Goal: Navigation & Orientation: Find specific page/section

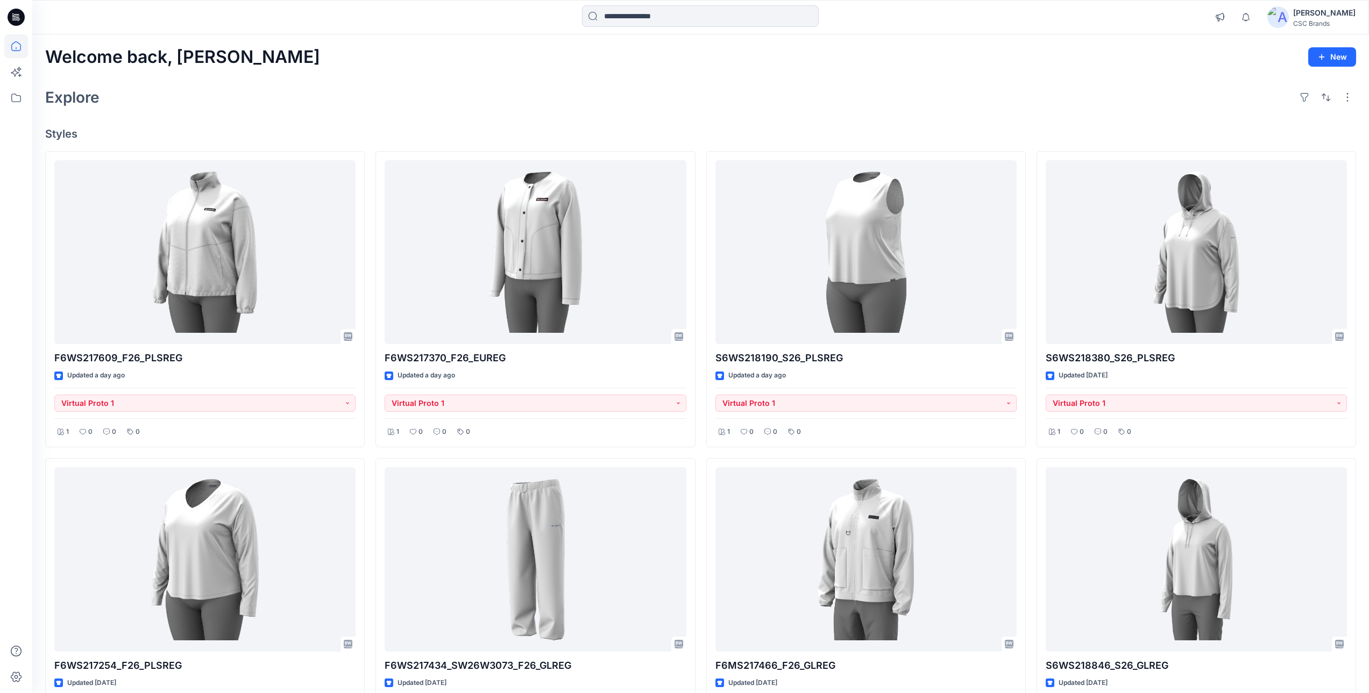
click at [1010, 88] on div "Explore" at bounding box center [700, 97] width 1311 height 26
click at [699, 453] on div "F6WS217609_F26_PLSREG Updated a day ago Virtual Proto 1 1 0 0 0 F6WS217254_F26_…" at bounding box center [700, 607] width 1311 height 912
click at [1081, 123] on div "Welcome back, [PERSON_NAME] New Explore Styles F6WS217609_F26_PLSREG Updated a …" at bounding box center [700, 574] width 1337 height 1080
drag, startPoint x: 46, startPoint y: 54, endPoint x: 233, endPoint y: 56, distance: 187.8
click at [233, 56] on div "Welcome back, Mijan New" at bounding box center [700, 57] width 1311 height 20
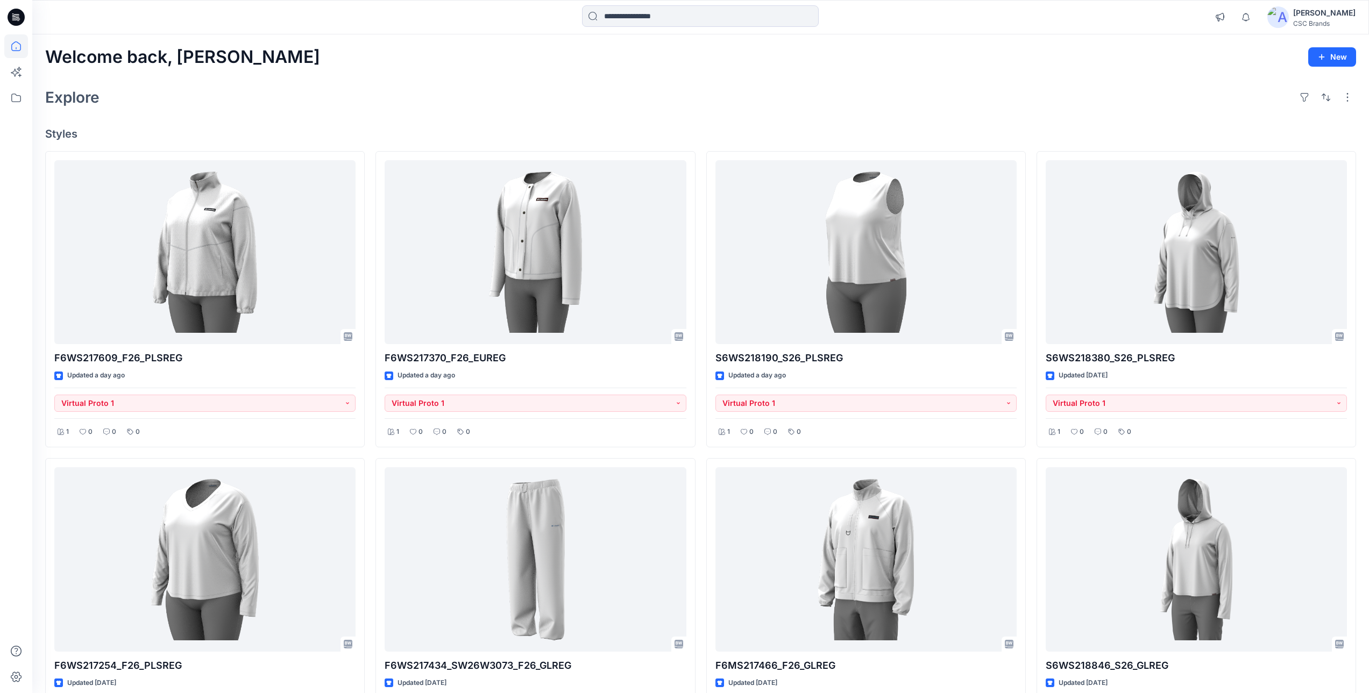
drag, startPoint x: 233, startPoint y: 56, endPoint x: 263, endPoint y: 94, distance: 47.6
click at [263, 94] on div "Explore" at bounding box center [700, 97] width 1311 height 26
drag, startPoint x: 48, startPoint y: 58, endPoint x: 224, endPoint y: 58, distance: 175.9
click at [224, 58] on div "Welcome back, Mijan New" at bounding box center [700, 57] width 1311 height 20
drag, startPoint x: 224, startPoint y: 58, endPoint x: 297, endPoint y: 102, distance: 85.2
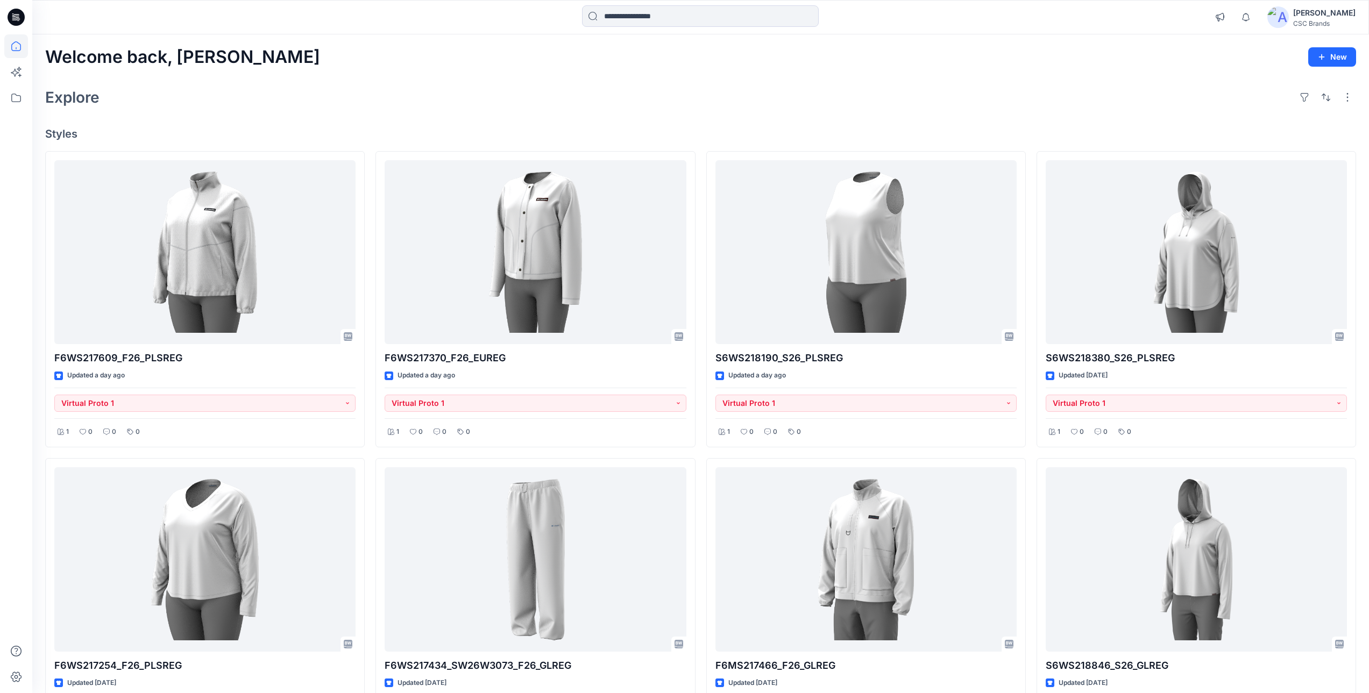
click at [297, 102] on div "Explore" at bounding box center [700, 97] width 1311 height 26
click at [370, 453] on div "F6WS217609_F26_PLSREG Updated a day ago Virtual Proto 1 1 0 0 0 F6WS217254_F26_…" at bounding box center [700, 607] width 1311 height 912
click at [700, 453] on div "F6WS217609_F26_PLSREG Updated a day ago Virtual Proto 1 1 0 0 0 F6WS217254_F26_…" at bounding box center [700, 607] width 1311 height 912
click at [1030, 453] on div "F6WS217609_F26_PLSREG Updated a day ago Virtual Proto 1 1 0 0 0 F6WS217254_F26_…" at bounding box center [700, 607] width 1311 height 912
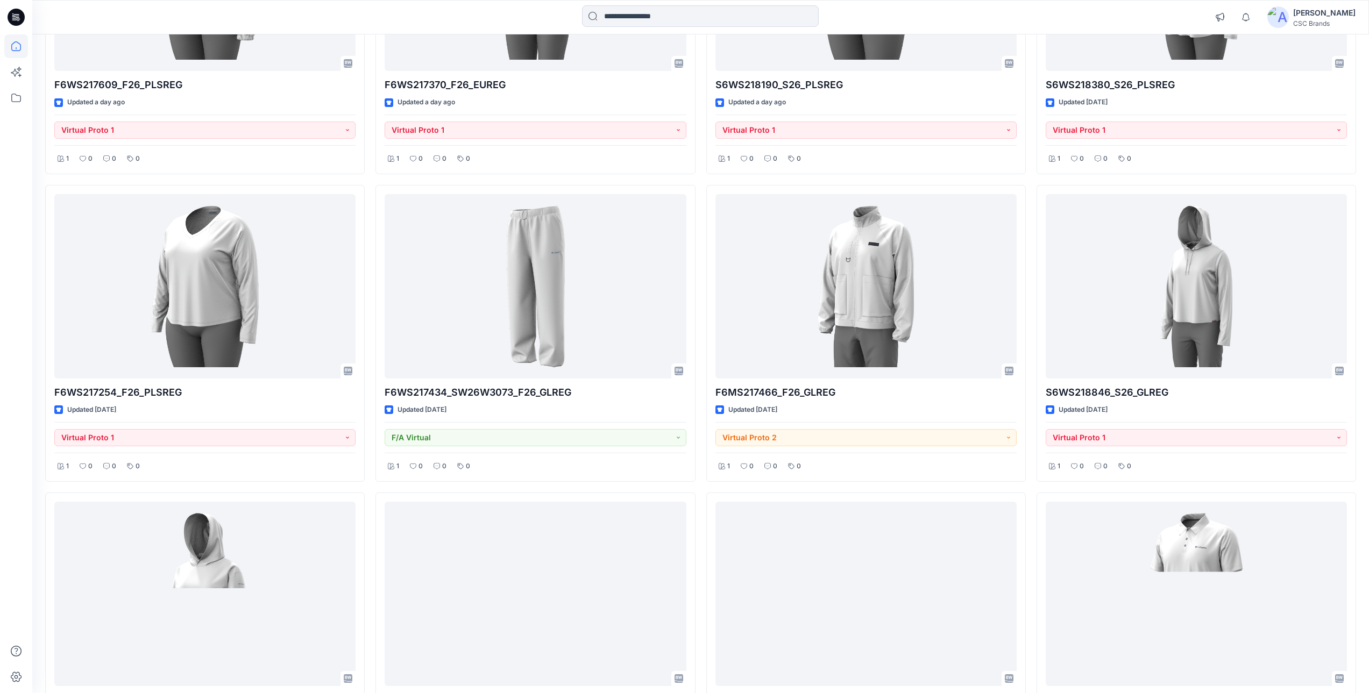
scroll to position [323, 0]
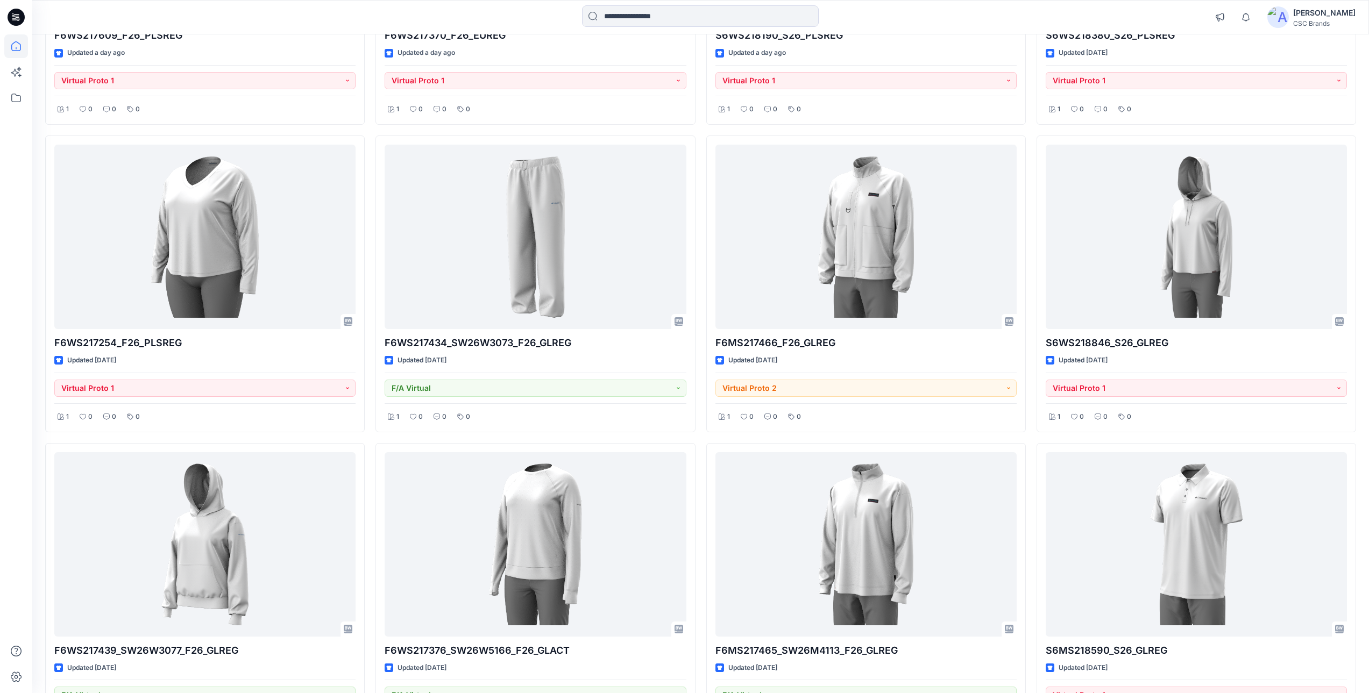
click at [1030, 438] on div "F6WS217609_F26_PLSREG Updated a day ago Virtual Proto 1 1 0 0 0 F6WS217254_F26_…" at bounding box center [700, 284] width 1311 height 912
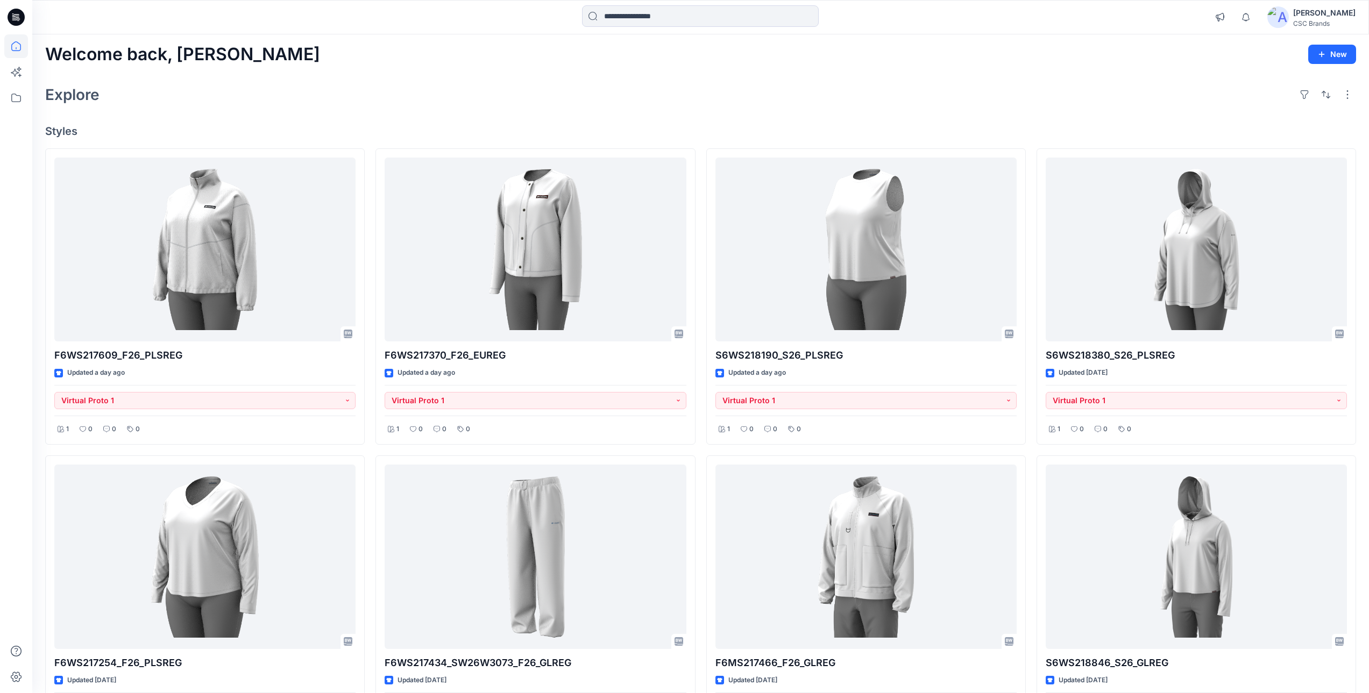
scroll to position [0, 0]
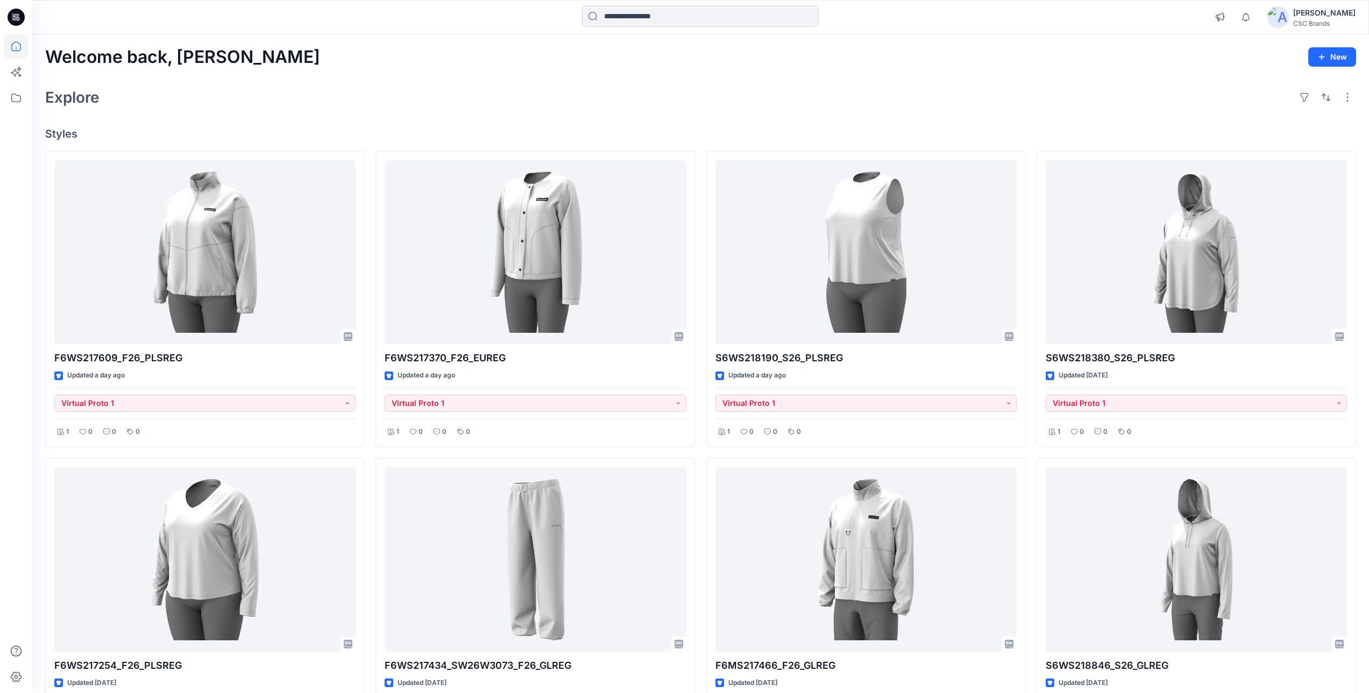
click at [1030, 452] on div "F6WS217609_F26_PLSREG Updated a day ago Virtual Proto 1 1 0 0 0 F6WS217254_F26_…" at bounding box center [700, 607] width 1311 height 912
click at [1031, 453] on div "F6WS217609_F26_PLSREG Updated a day ago Virtual Proto 1 1 0 0 0 F6WS217254_F26_…" at bounding box center [700, 607] width 1311 height 912
click at [1232, 65] on div "Welcome back, Mijan New" at bounding box center [700, 57] width 1311 height 20
click at [1256, 22] on icon "button" at bounding box center [1246, 17] width 20 height 22
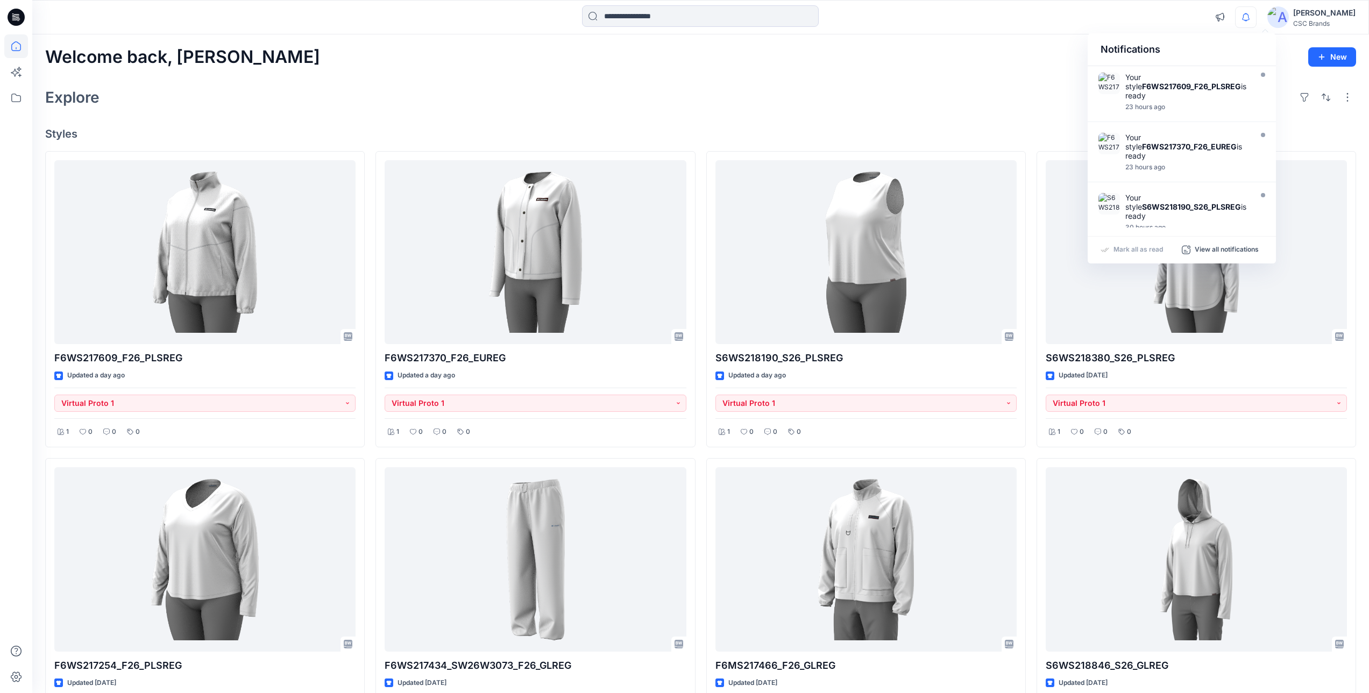
click at [1142, 248] on p "Mark all as read" at bounding box center [1138, 250] width 49 height 10
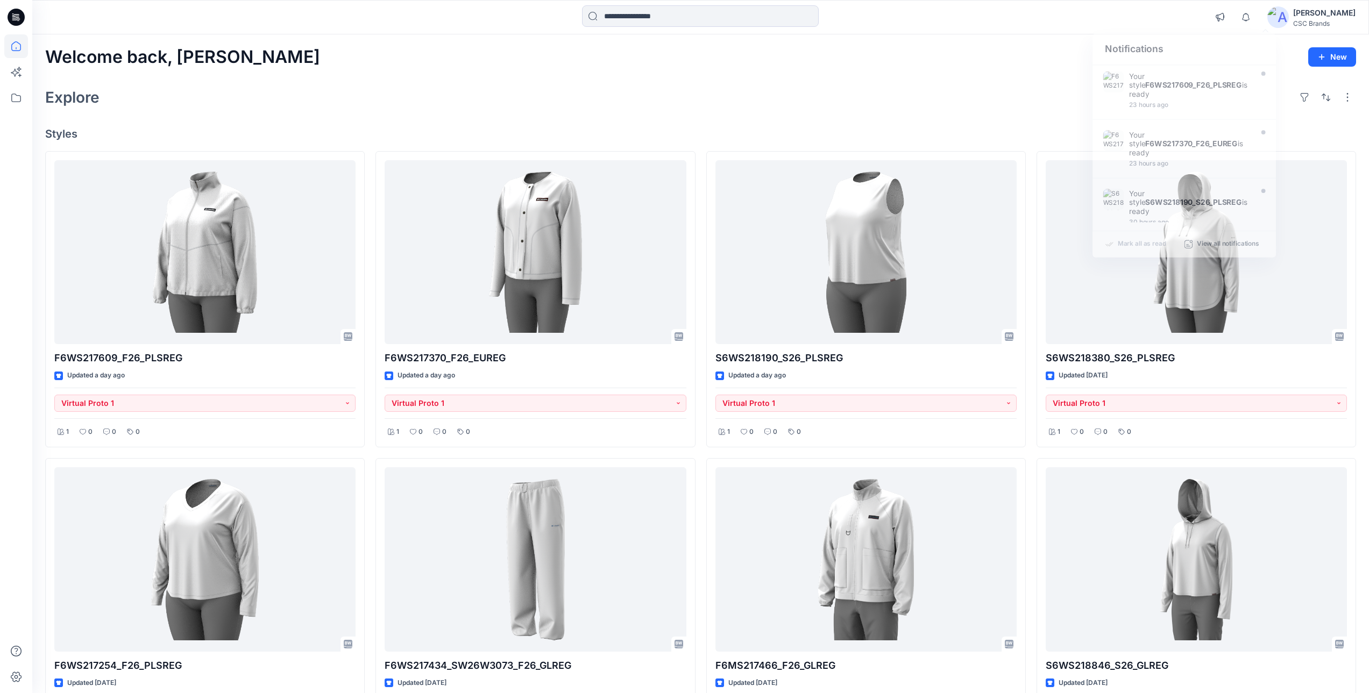
click at [1014, 98] on div "Explore" at bounding box center [700, 97] width 1311 height 26
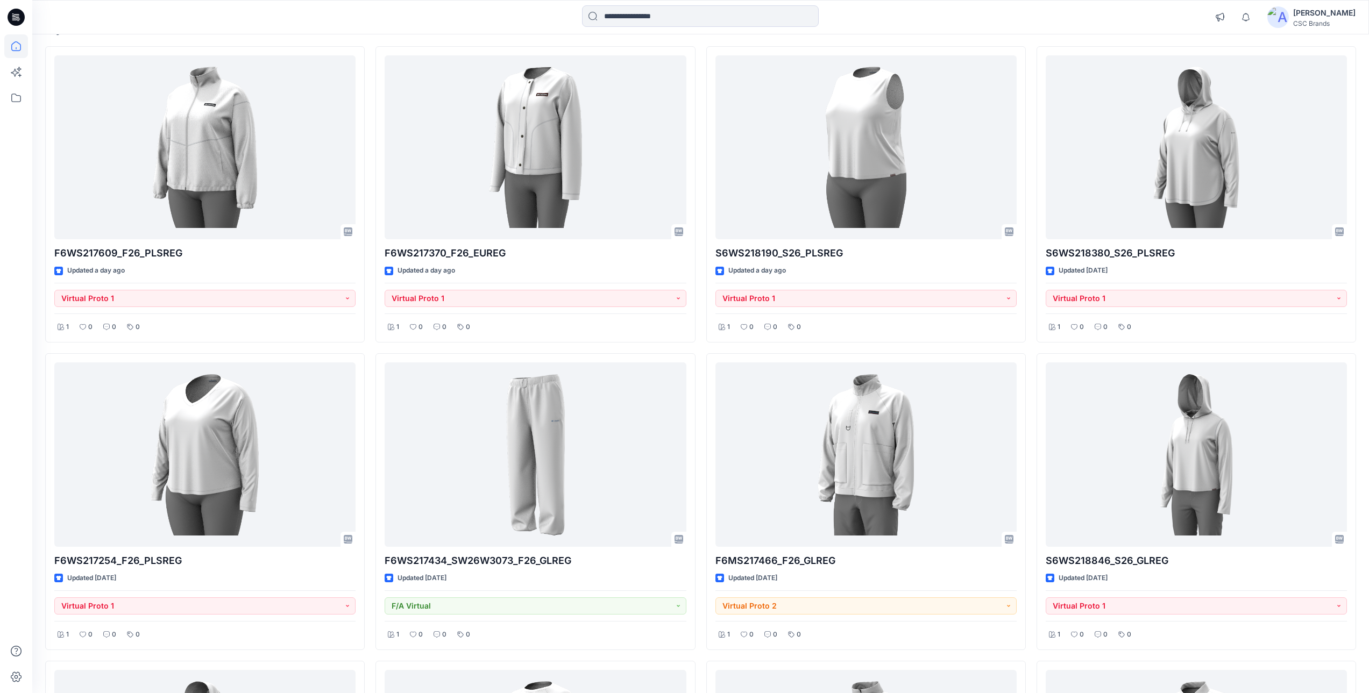
scroll to position [106, 0]
click at [1031, 348] on div "F6WS217609_F26_PLSREG Updated a day ago Virtual Proto 1 1 0 0 0 F6WS217254_F26_…" at bounding box center [700, 501] width 1311 height 912
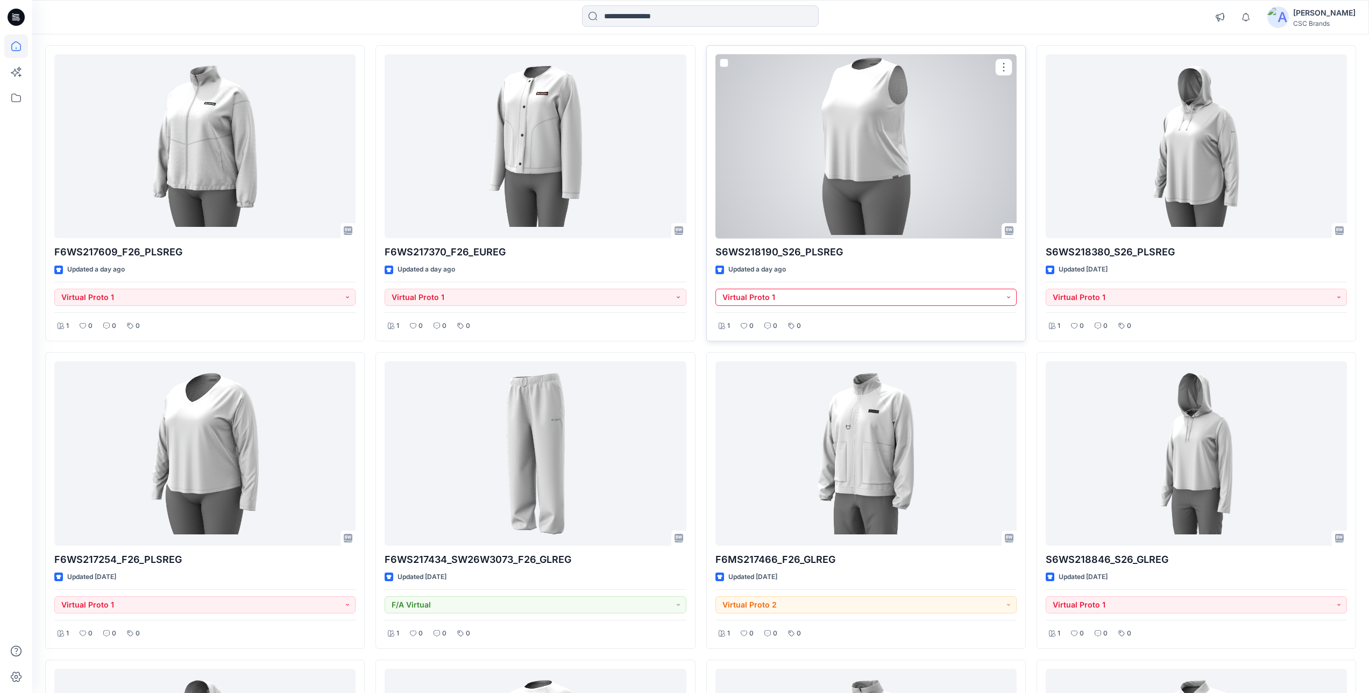
click at [1012, 297] on button "Virtual Proto 1" at bounding box center [865, 297] width 301 height 17
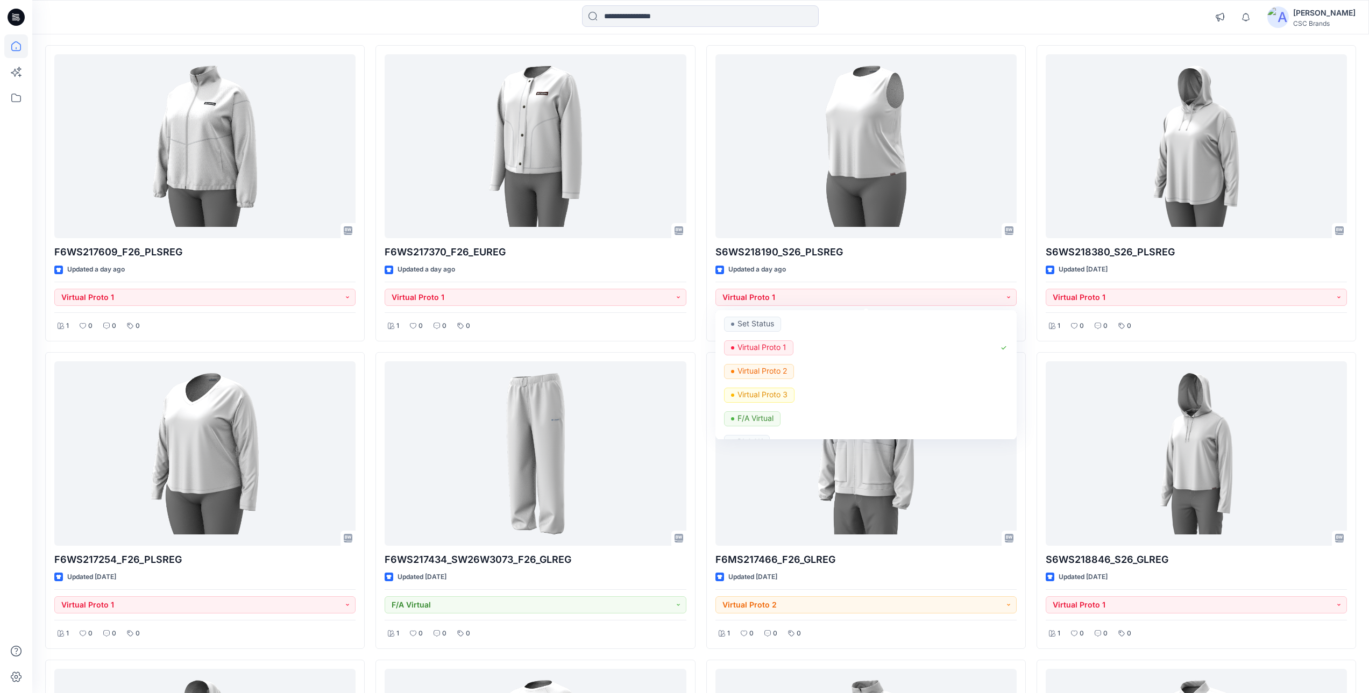
click at [1031, 348] on div "F6WS217609_F26_PLSREG Updated a day ago Virtual Proto 1 1 0 0 0 F6WS217254_F26_…" at bounding box center [700, 501] width 1311 height 912
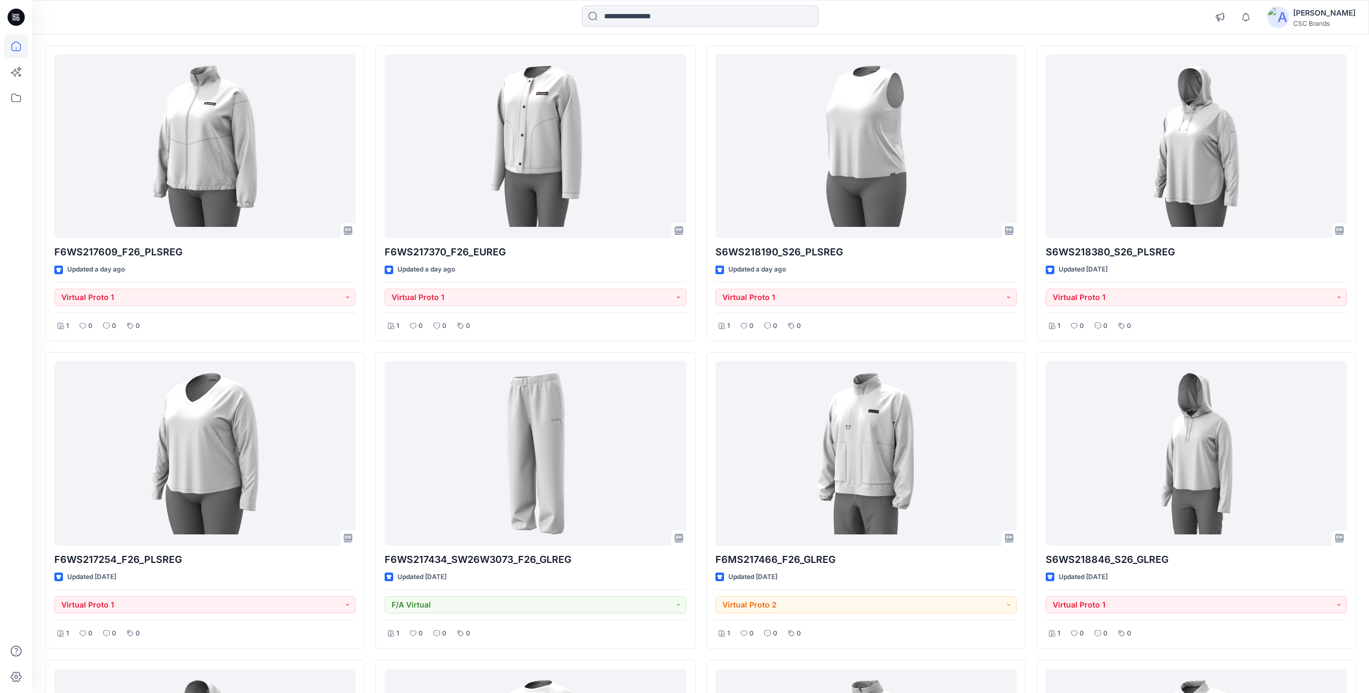
click at [700, 347] on div "F6WS217609_F26_PLSREG Updated a day ago Virtual Proto 1 1 0 0 0 F6WS217254_F26_…" at bounding box center [700, 501] width 1311 height 912
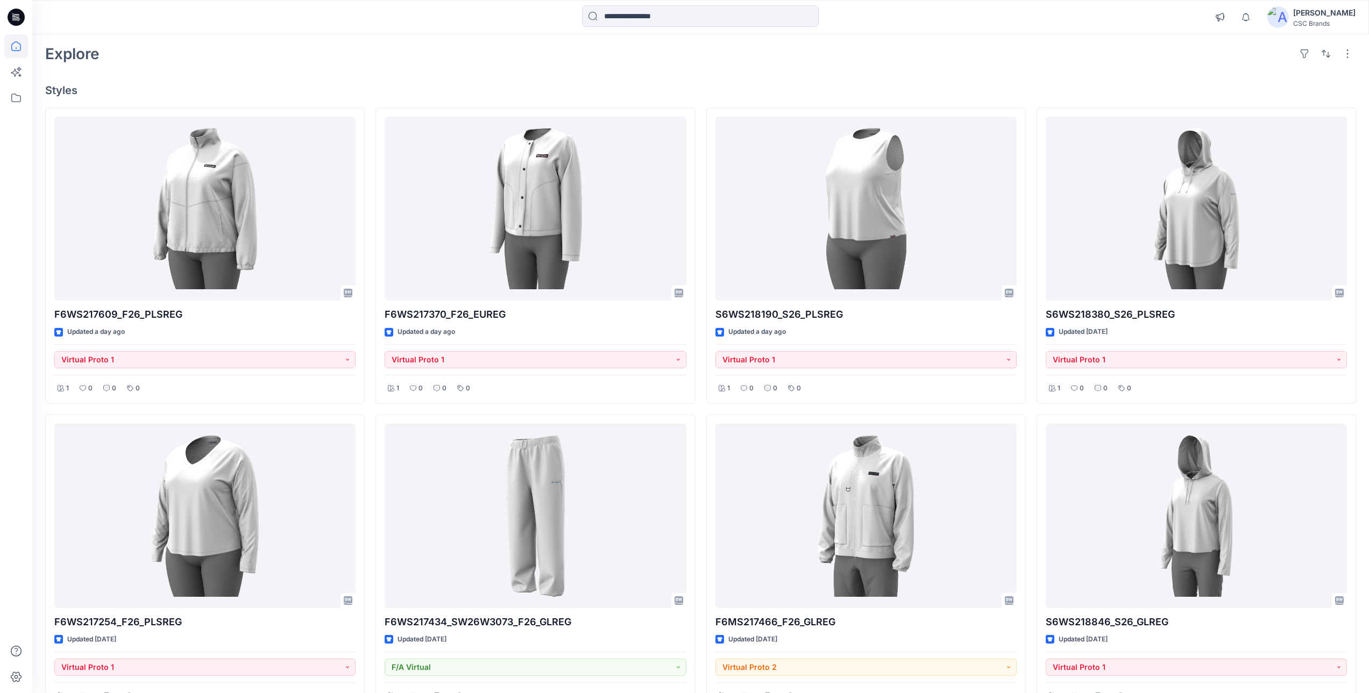
scroll to position [0, 0]
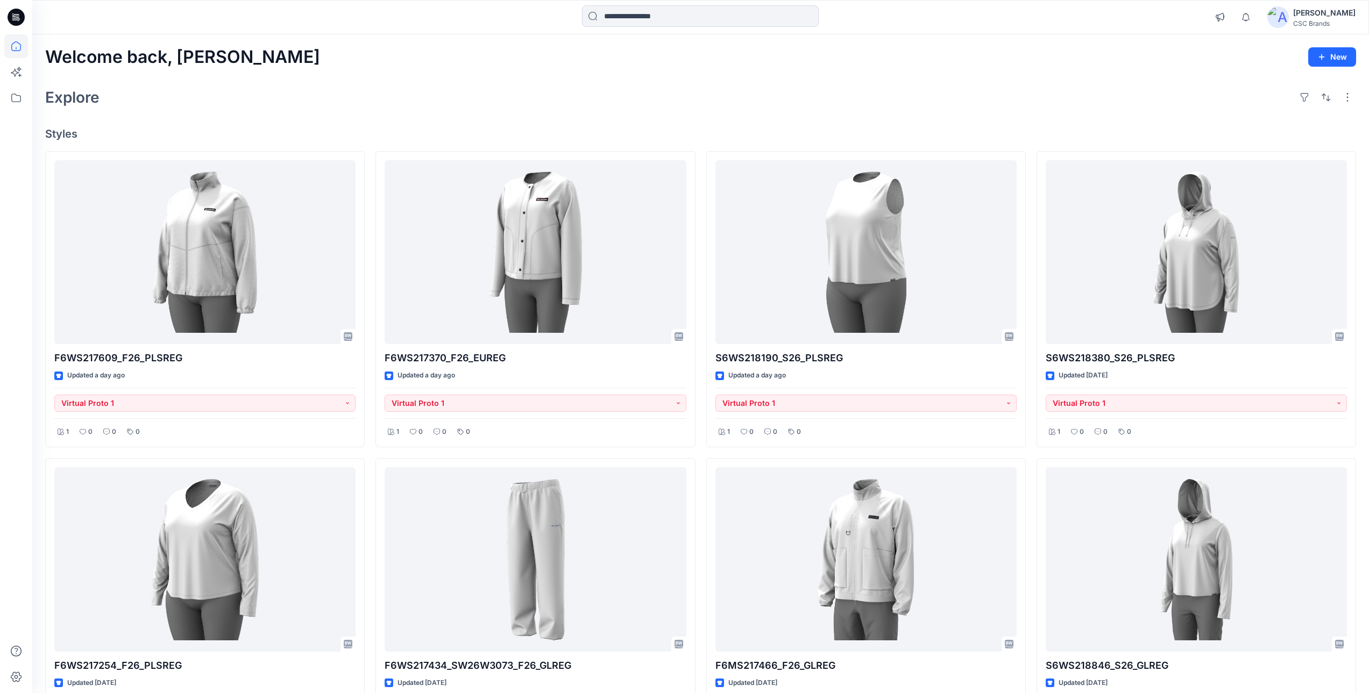
click at [718, 111] on div "Welcome back, [PERSON_NAME] New Explore Styles F6WS217609_F26_PLSREG Updated a …" at bounding box center [700, 574] width 1337 height 1080
drag, startPoint x: 44, startPoint y: 55, endPoint x: 218, endPoint y: 57, distance: 173.8
click at [218, 57] on div "Welcome back, [PERSON_NAME] New Explore Styles F6WS217609_F26_PLSREG Updated a …" at bounding box center [700, 574] width 1337 height 1080
drag, startPoint x: 218, startPoint y: 57, endPoint x: 183, endPoint y: 91, distance: 48.7
click at [229, 91] on div "Explore" at bounding box center [700, 97] width 1311 height 26
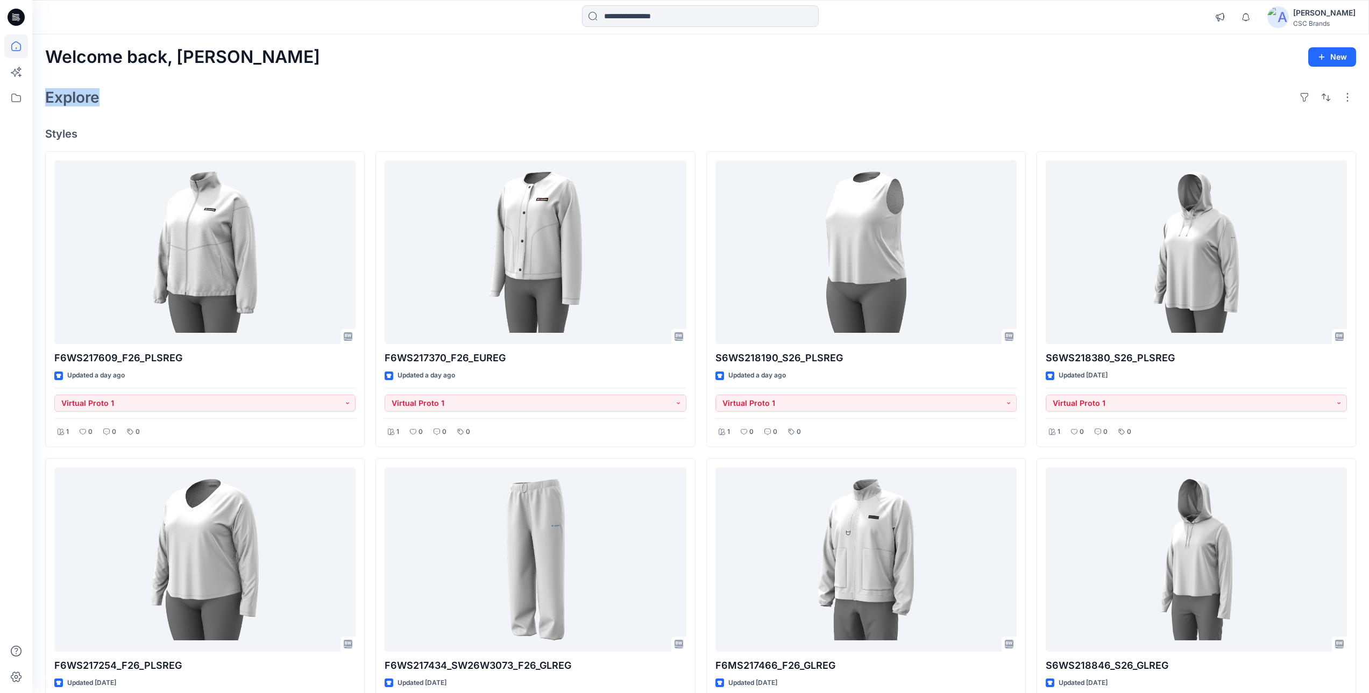
drag, startPoint x: 45, startPoint y: 96, endPoint x: 107, endPoint y: 97, distance: 61.9
click at [107, 97] on div "Welcome back, [PERSON_NAME] New Explore Styles F6WS217609_F26_PLSREG Updated a …" at bounding box center [700, 574] width 1337 height 1080
drag, startPoint x: 107, startPoint y: 97, endPoint x: 96, endPoint y: 136, distance: 40.1
click at [96, 136] on h4 "Styles" at bounding box center [700, 133] width 1311 height 13
drag, startPoint x: 96, startPoint y: 136, endPoint x: 101, endPoint y: 130, distance: 8.1
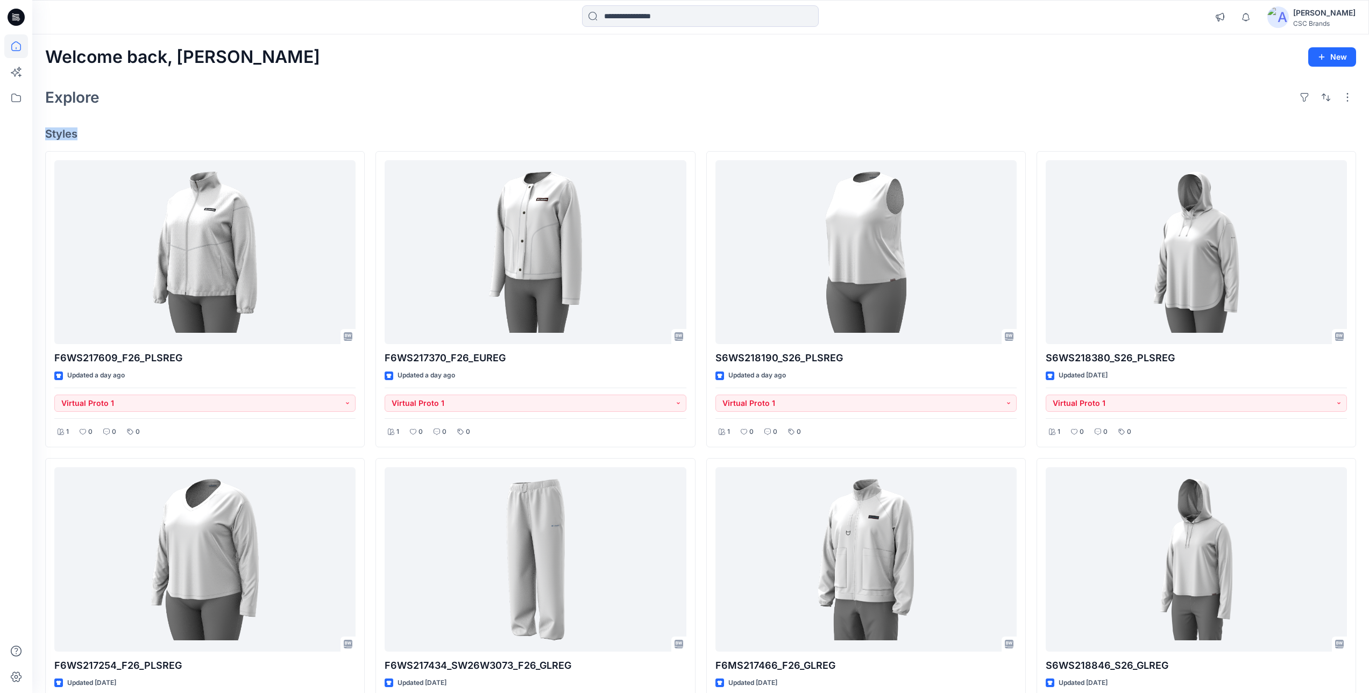
click at [101, 130] on h4 "Styles" at bounding box center [700, 133] width 1311 height 13
drag, startPoint x: 48, startPoint y: 54, endPoint x: 224, endPoint y: 56, distance: 176.5
click at [224, 56] on div "Welcome back, Mijan New" at bounding box center [700, 57] width 1311 height 20
drag, startPoint x: 224, startPoint y: 56, endPoint x: 249, endPoint y: 102, distance: 51.3
click at [249, 102] on div "Explore" at bounding box center [700, 97] width 1311 height 26
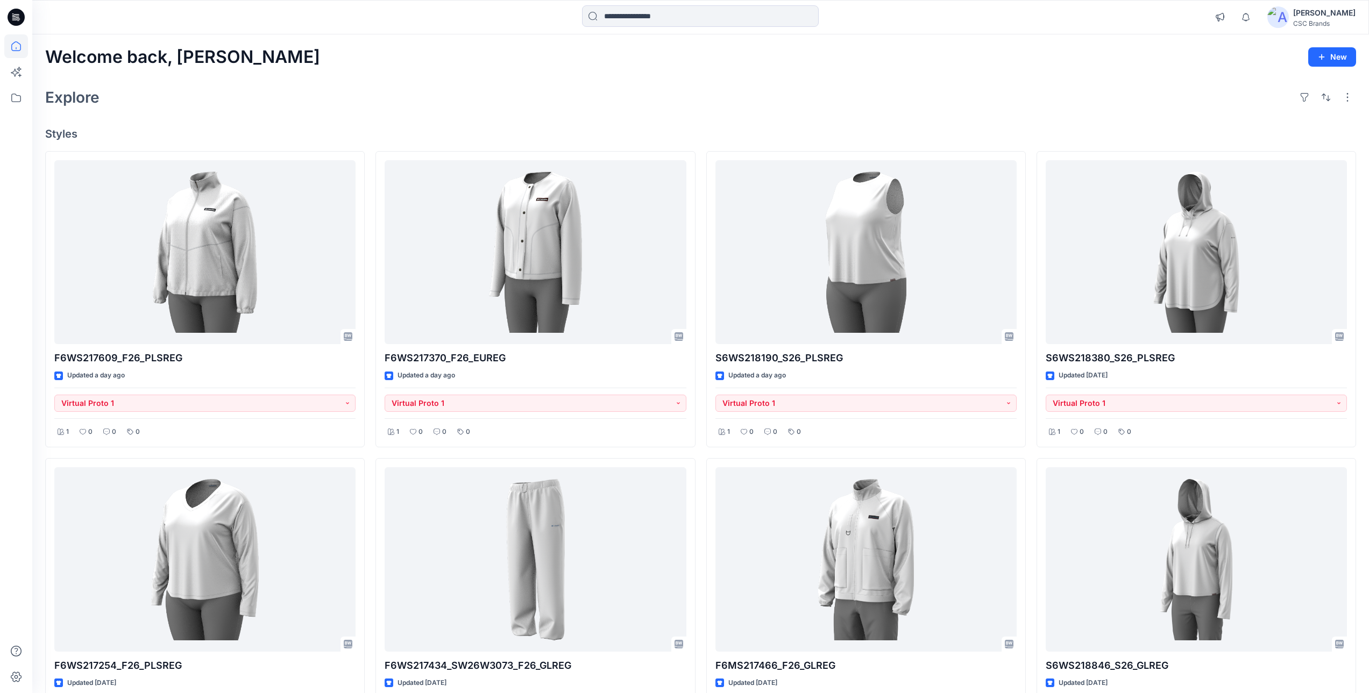
click at [738, 118] on div "Welcome back, [PERSON_NAME] New Explore Styles F6WS217609_F26_PLSREG Updated a …" at bounding box center [700, 574] width 1337 height 1080
click at [1038, 101] on div "Explore" at bounding box center [700, 97] width 1311 height 26
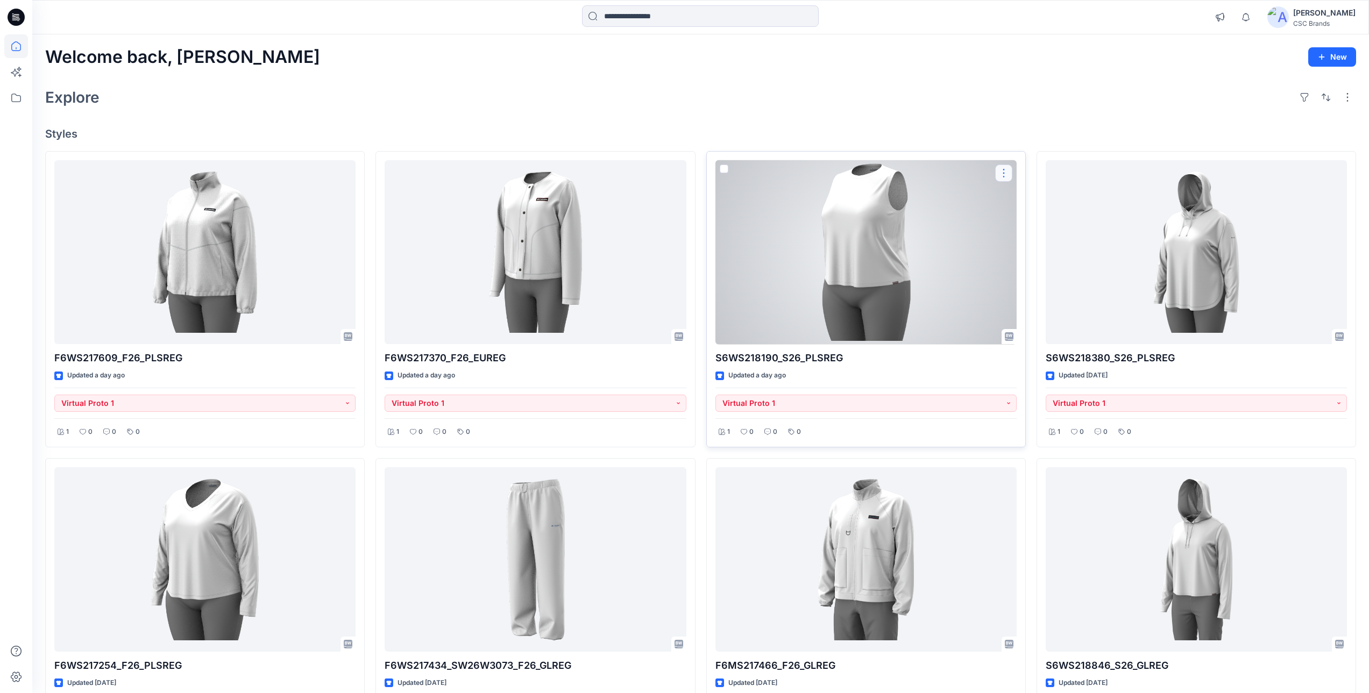
click at [1004, 172] on button "button" at bounding box center [1003, 173] width 17 height 17
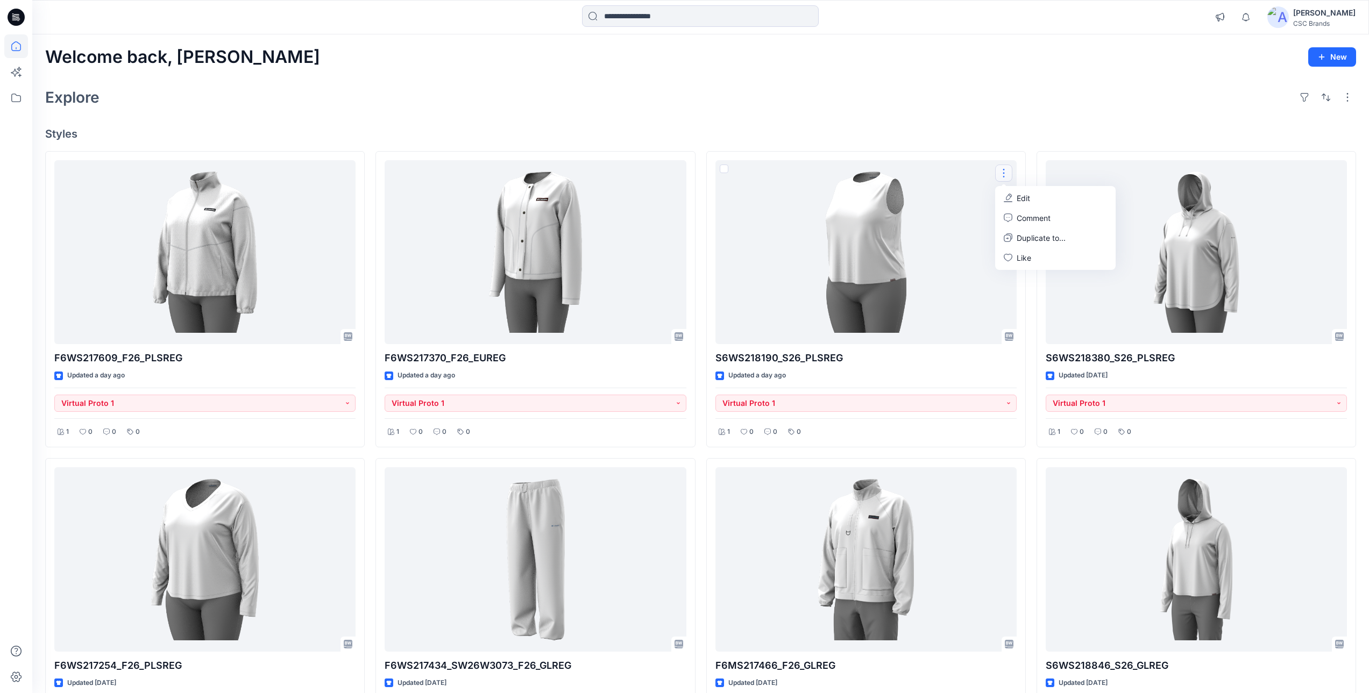
click at [1039, 127] on h4 "Styles" at bounding box center [700, 133] width 1311 height 13
click at [1256, 13] on icon "button" at bounding box center [1246, 17] width 20 height 22
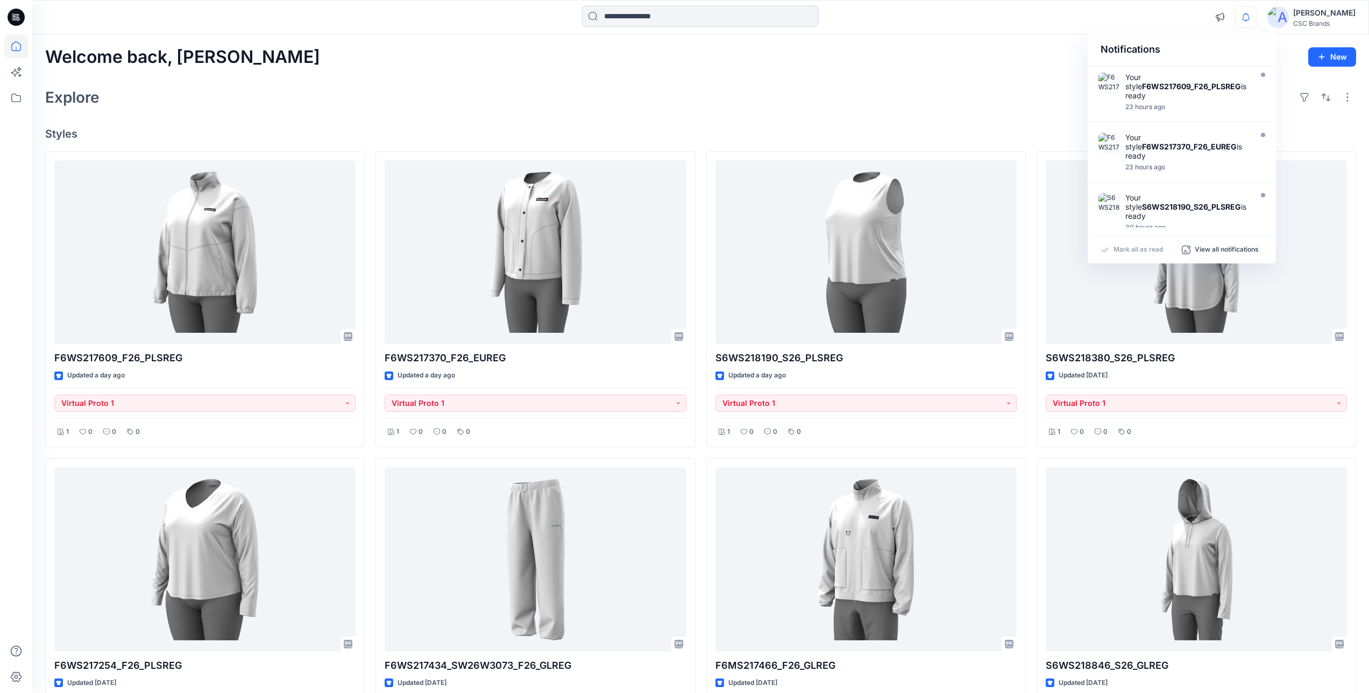
click at [1045, 96] on div "Explore" at bounding box center [700, 97] width 1311 height 26
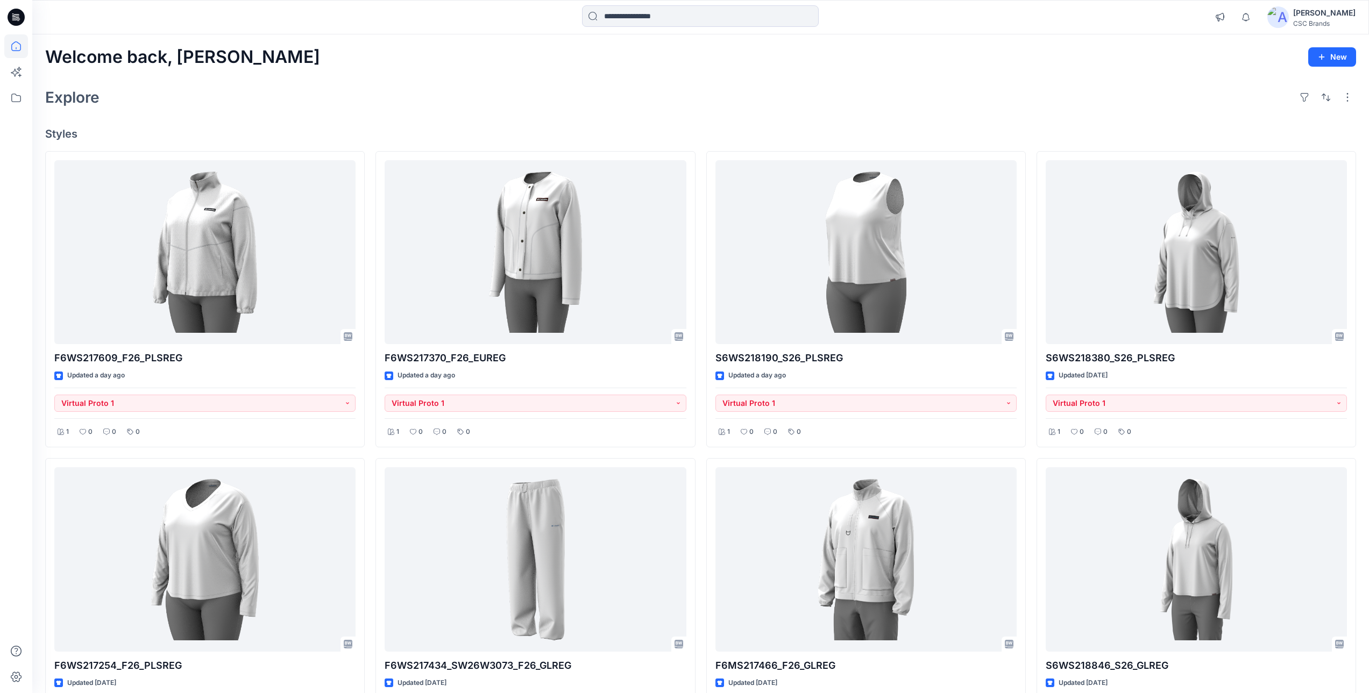
click at [1319, 14] on div "[PERSON_NAME]" at bounding box center [1324, 12] width 62 height 13
click at [1267, 103] on div "Profile" at bounding box center [1275, 100] width 157 height 20
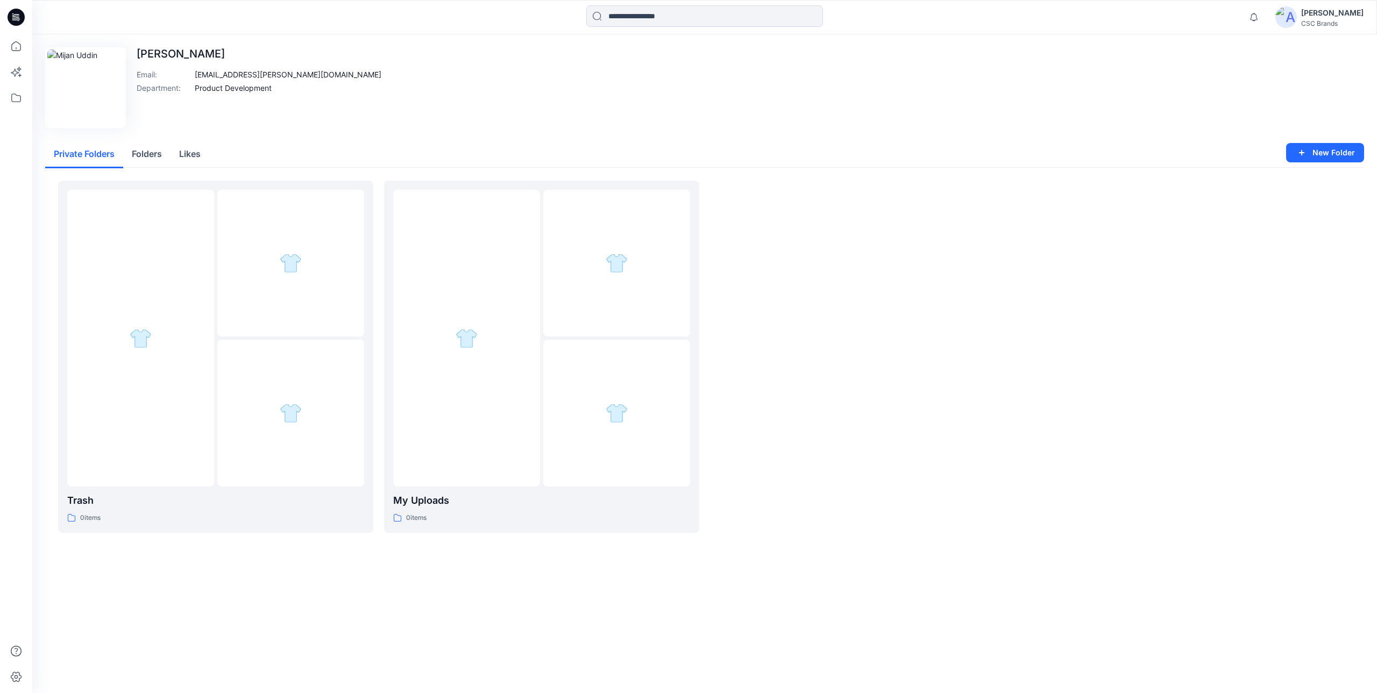
click at [192, 156] on button "Likes" at bounding box center [190, 154] width 39 height 27
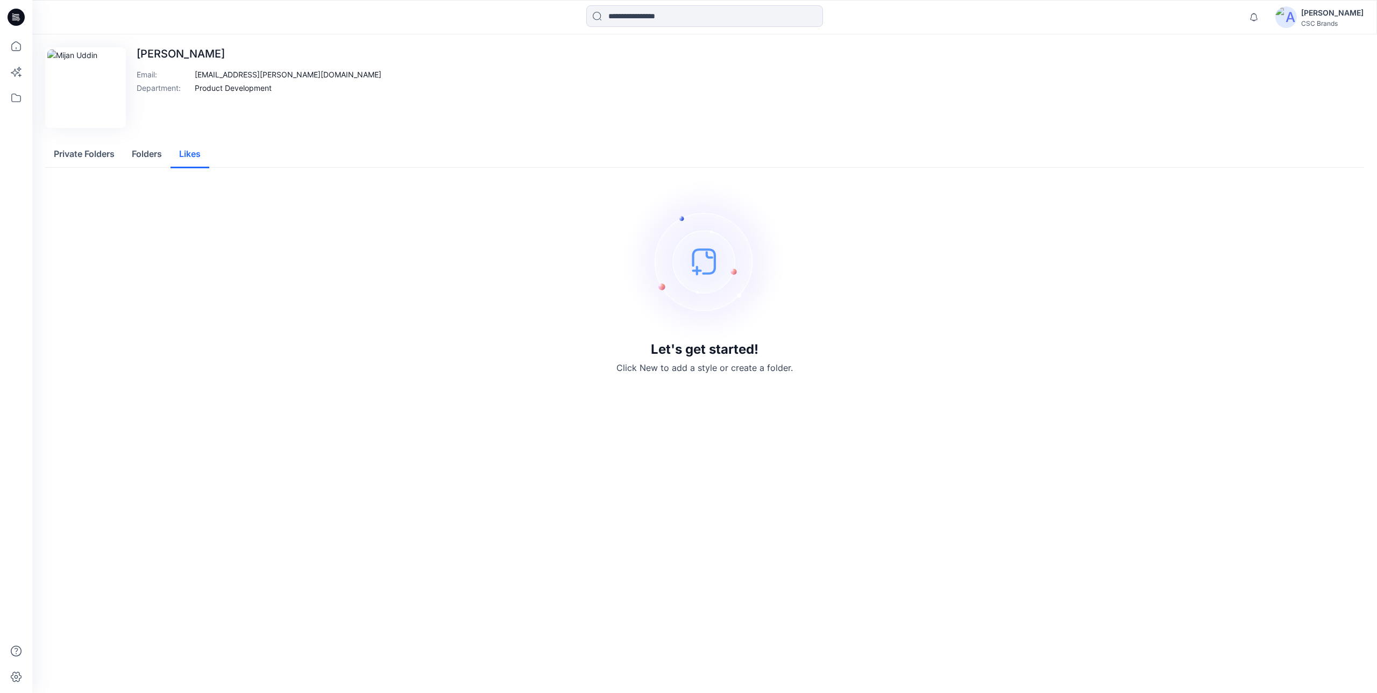
click at [162, 155] on button "Folders" at bounding box center [146, 154] width 47 height 27
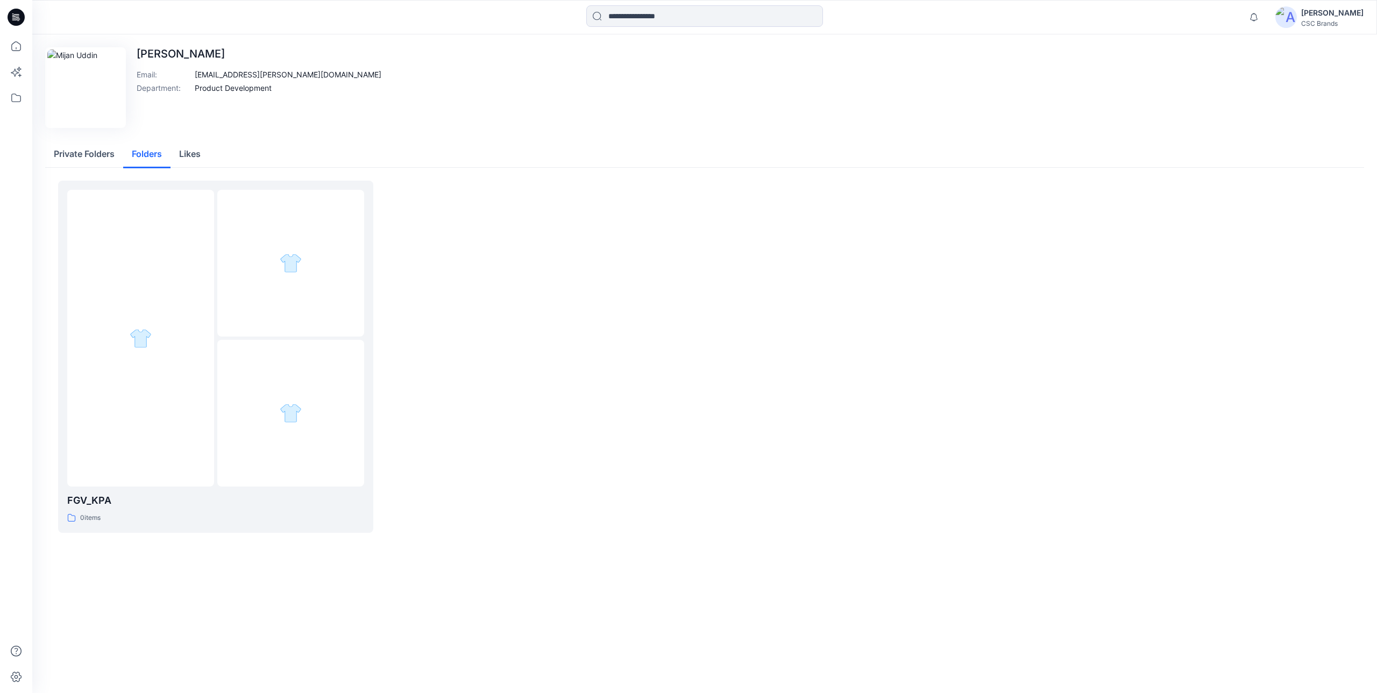
click at [75, 154] on button "Private Folders" at bounding box center [84, 154] width 78 height 27
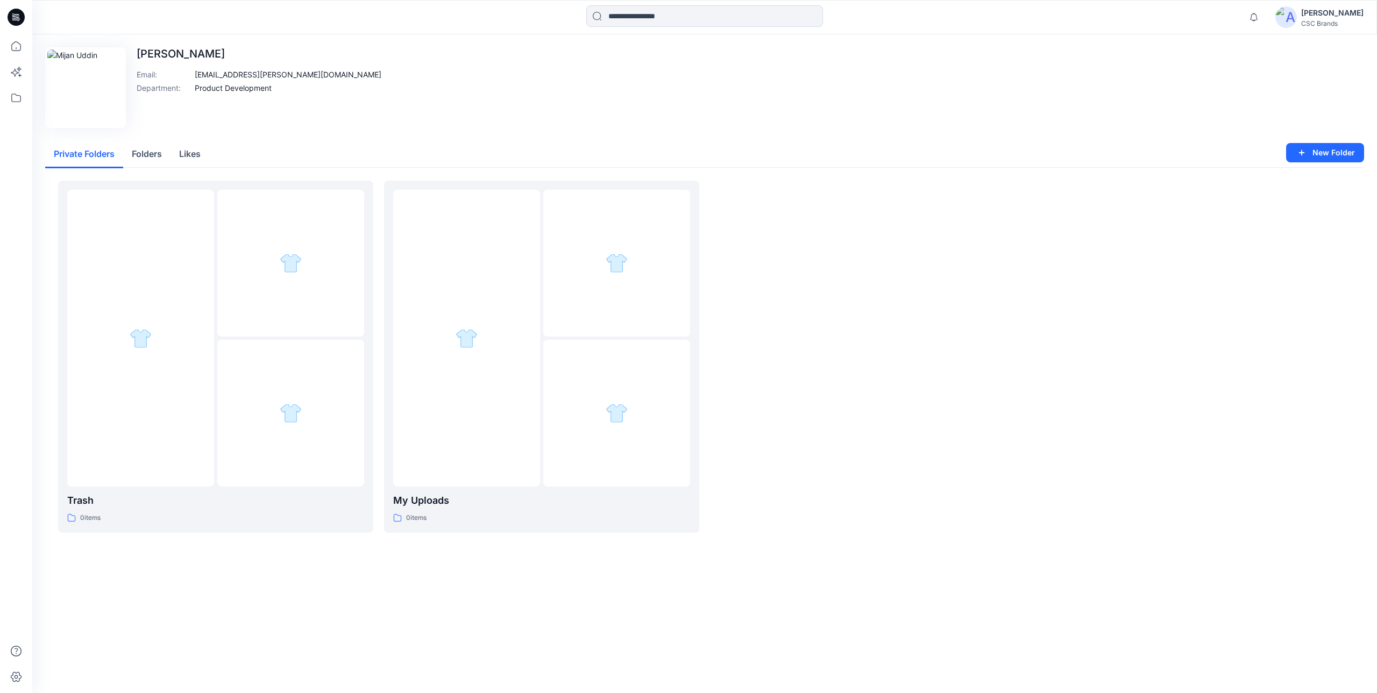
click at [1080, 362] on div at bounding box center [1193, 357] width 315 height 352
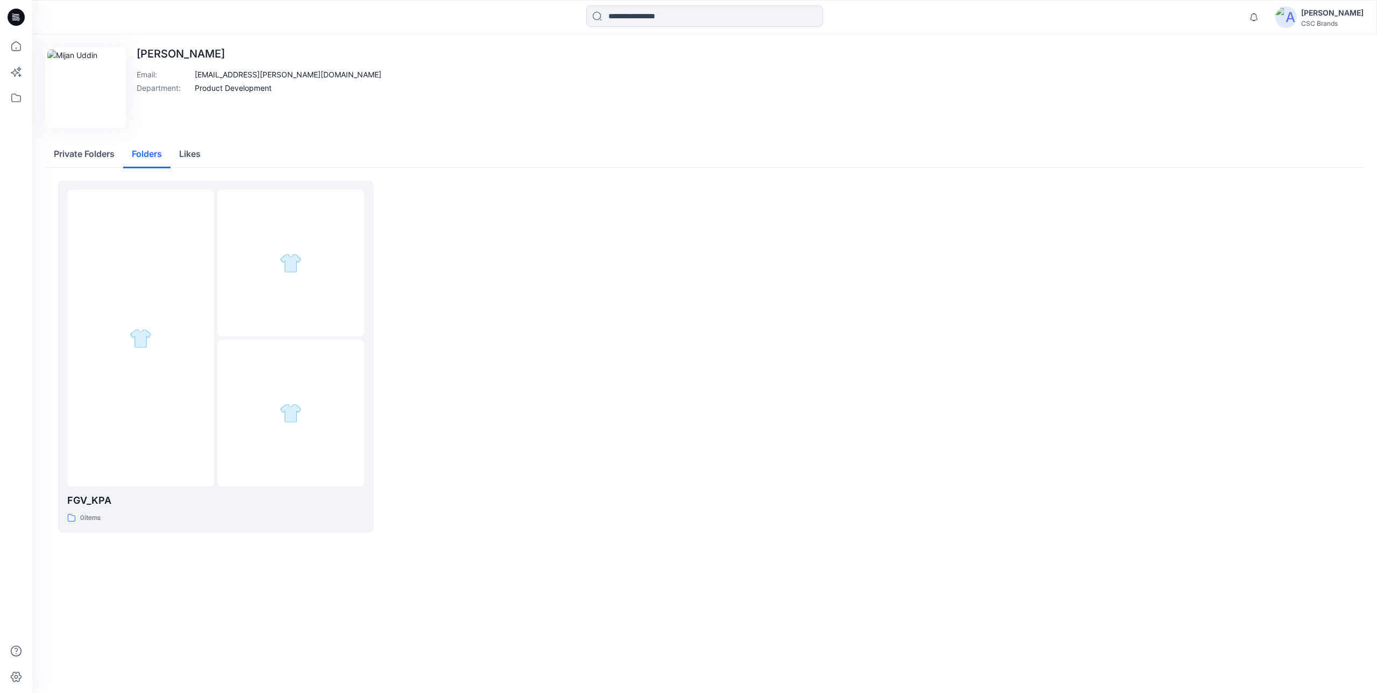
click at [144, 150] on button "Folders" at bounding box center [146, 154] width 47 height 27
click at [186, 154] on button "Likes" at bounding box center [190, 154] width 39 height 27
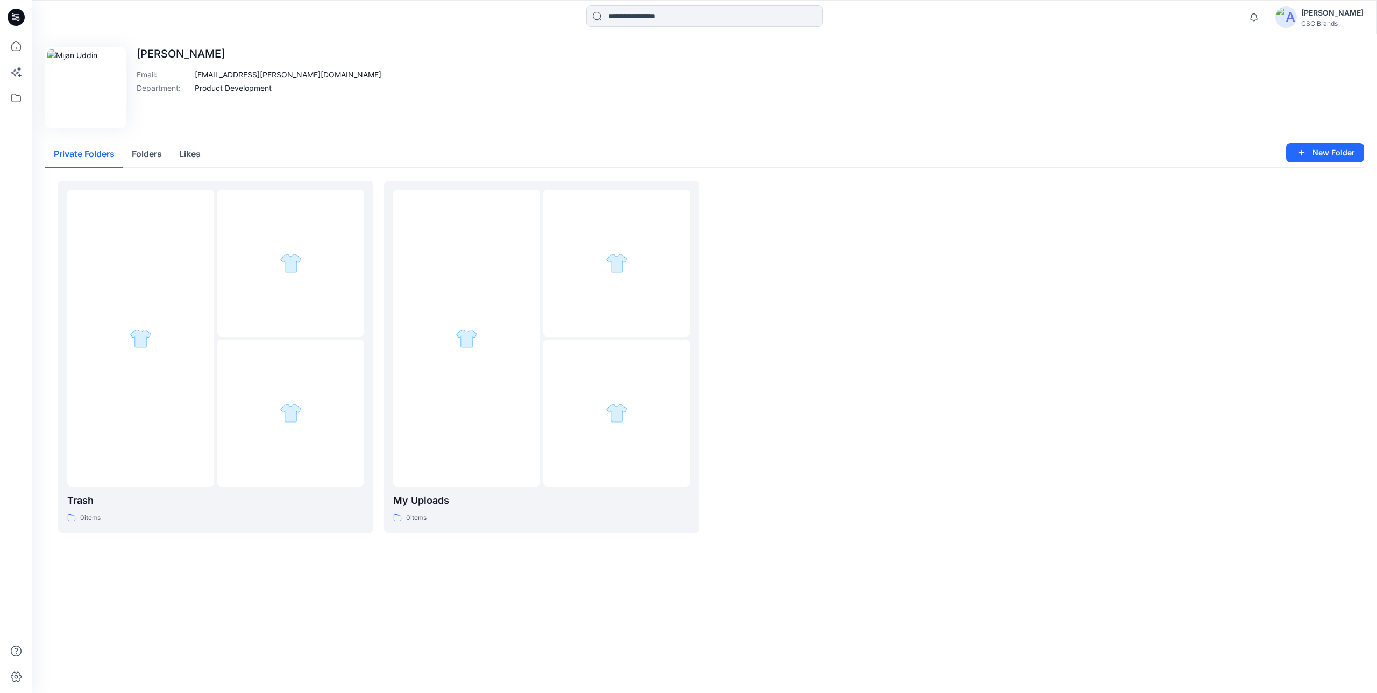
click at [88, 157] on button "Private Folders" at bounding box center [84, 154] width 78 height 27
click at [1339, 23] on div "CSC Brands" at bounding box center [1332, 23] width 62 height 8
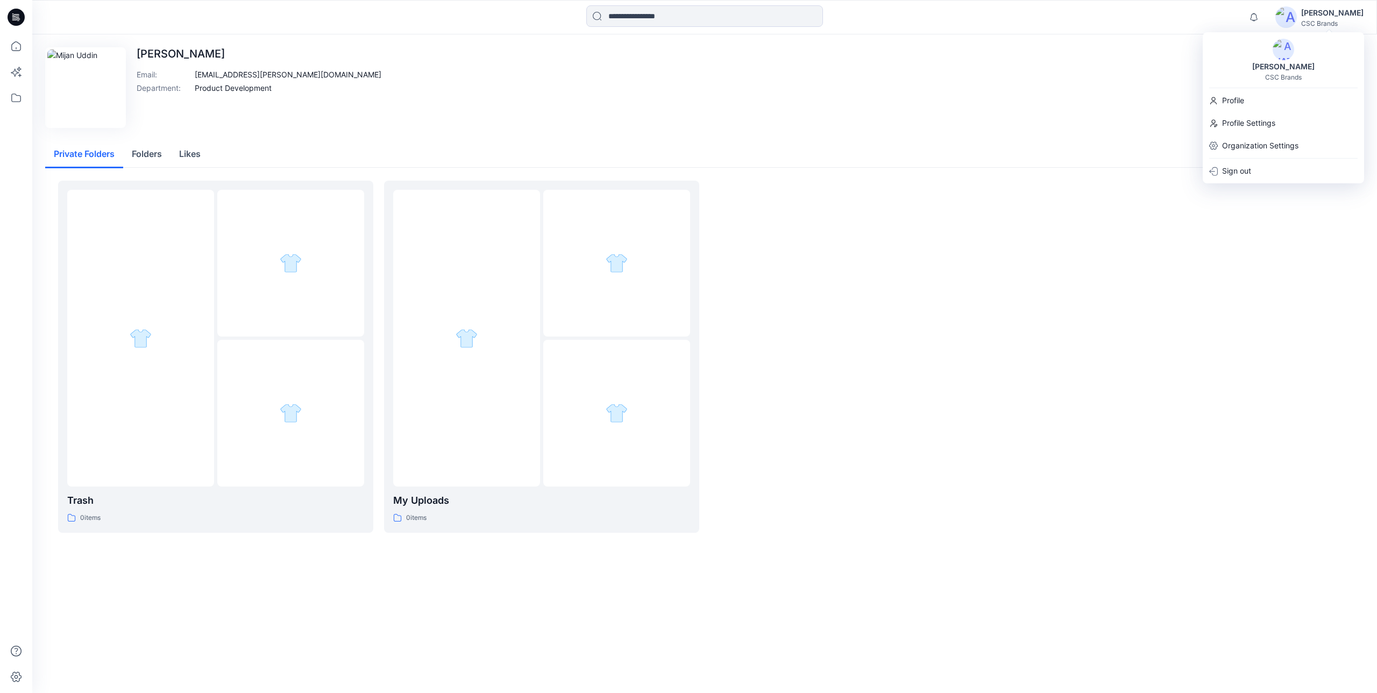
drag, startPoint x: 1247, startPoint y: 96, endPoint x: 1245, endPoint y: 115, distance: 18.4
click at [1247, 97] on div "Profile" at bounding box center [1283, 100] width 157 height 20
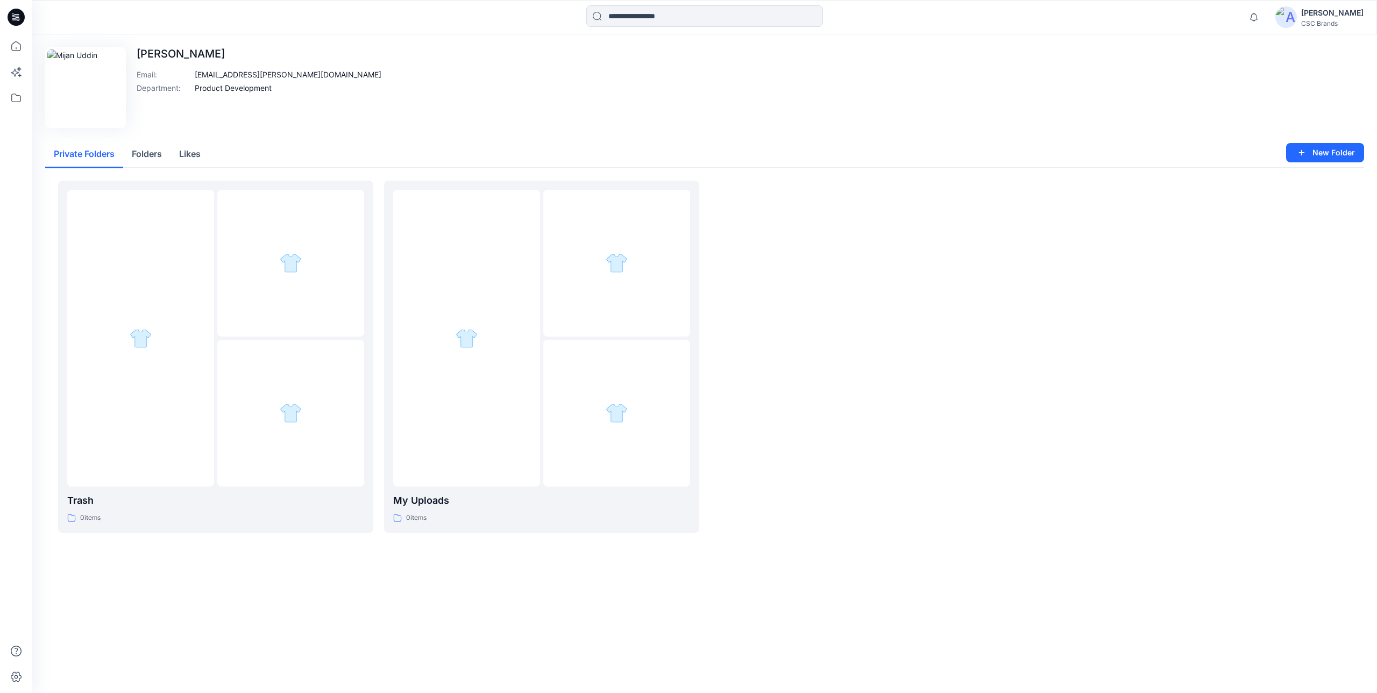
click at [1337, 19] on div "[PERSON_NAME]" at bounding box center [1332, 12] width 62 height 13
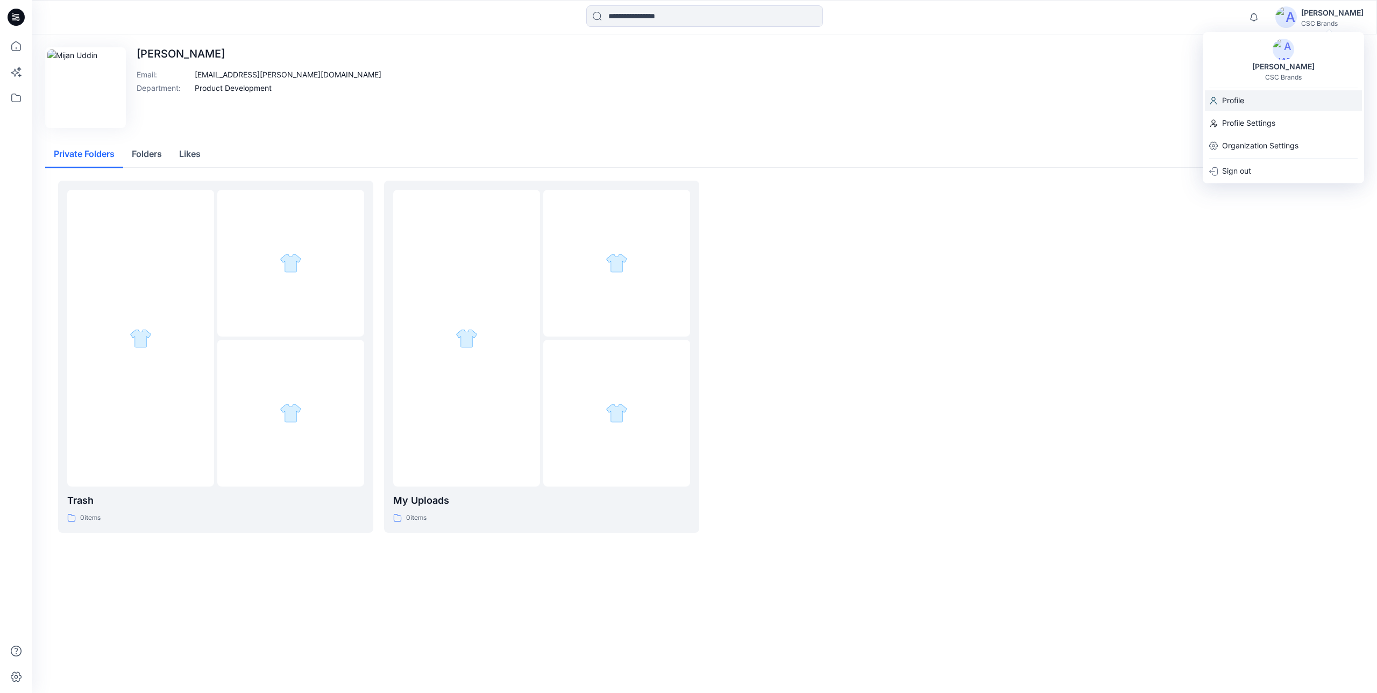
click at [1259, 98] on div "Profile" at bounding box center [1283, 100] width 157 height 20
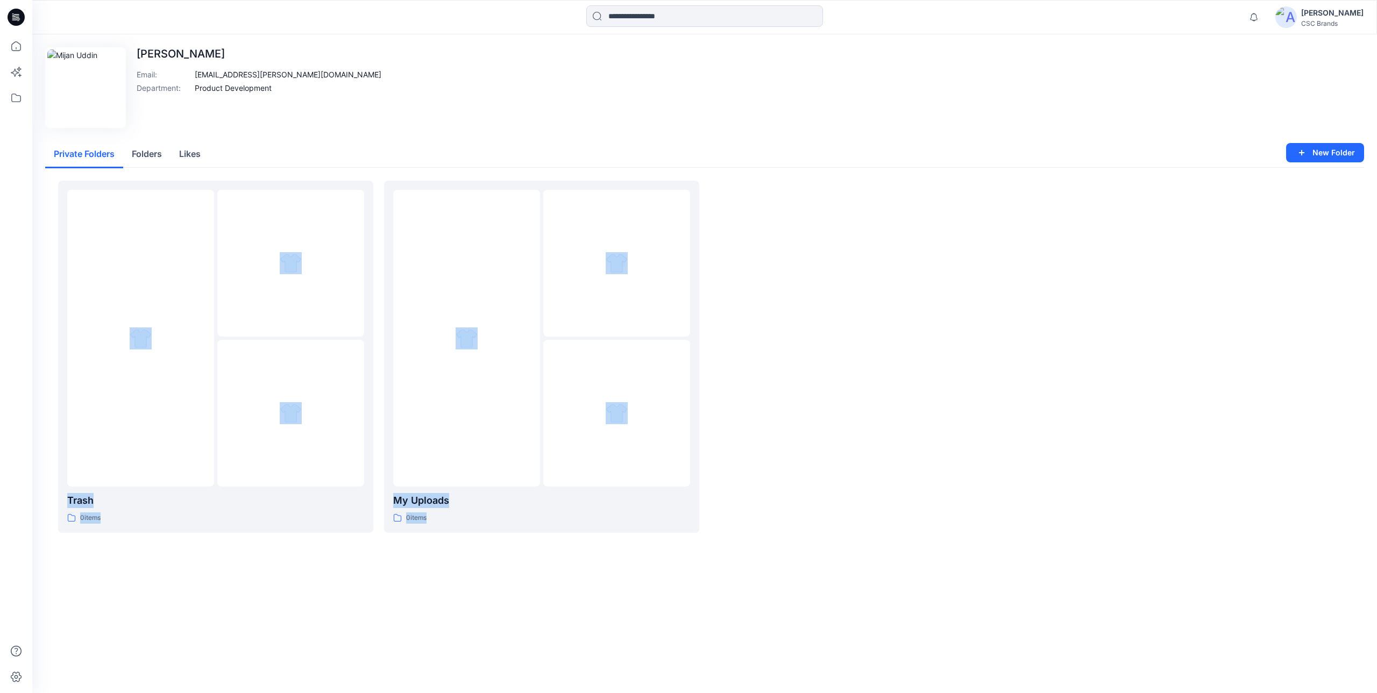
drag, startPoint x: 1270, startPoint y: 136, endPoint x: 1350, endPoint y: 171, distance: 87.5
click at [1350, 171] on div "Edit Image [PERSON_NAME] Email : [PERSON_NAME][EMAIL_ADDRESS][DOMAIN_NAME] Depa…" at bounding box center [704, 305] width 1345 height 542
click at [882, 341] on div at bounding box center [867, 357] width 315 height 352
click at [774, 561] on div "Trash 0 items My Uploads 0 items" at bounding box center [704, 365] width 1319 height 395
drag, startPoint x: 793, startPoint y: 573, endPoint x: 111, endPoint y: 252, distance: 754.0
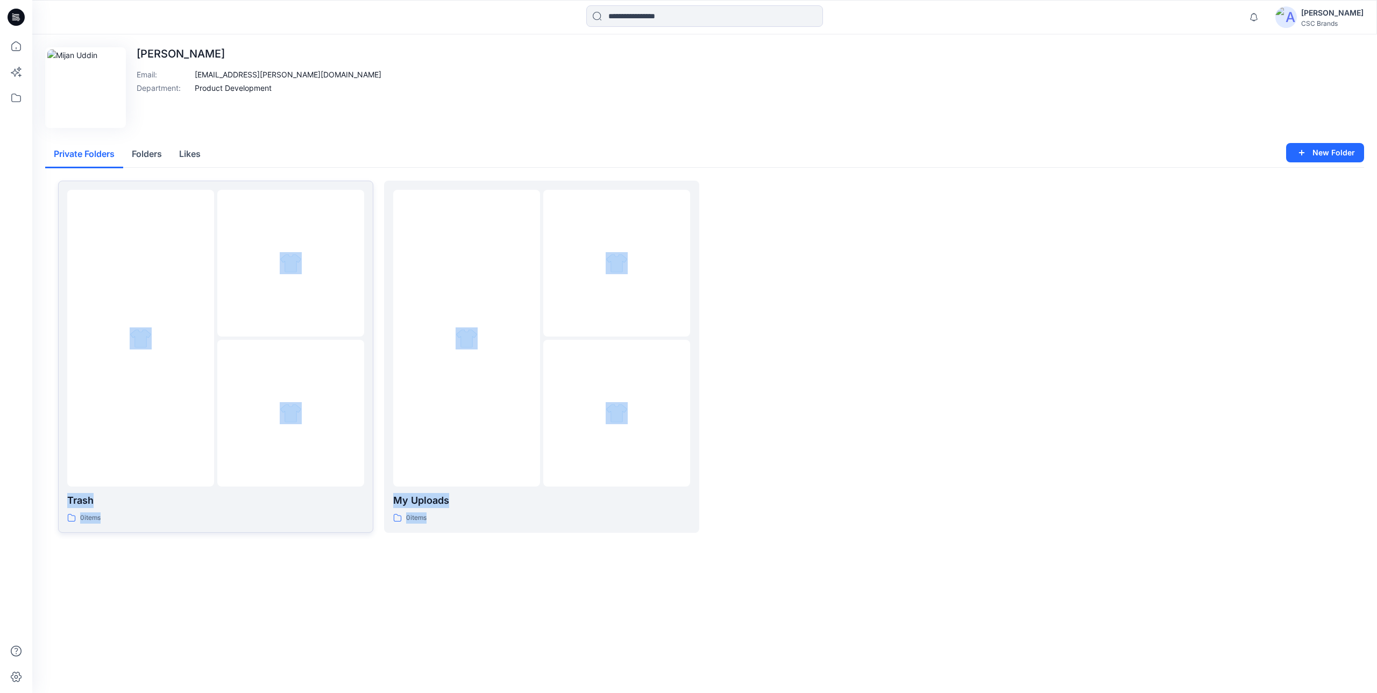
click at [111, 252] on div "Edit Image [PERSON_NAME] Email : [PERSON_NAME][EMAIL_ADDRESS][DOMAIN_NAME] Depa…" at bounding box center [704, 305] width 1345 height 542
click at [938, 323] on div at bounding box center [867, 357] width 315 height 352
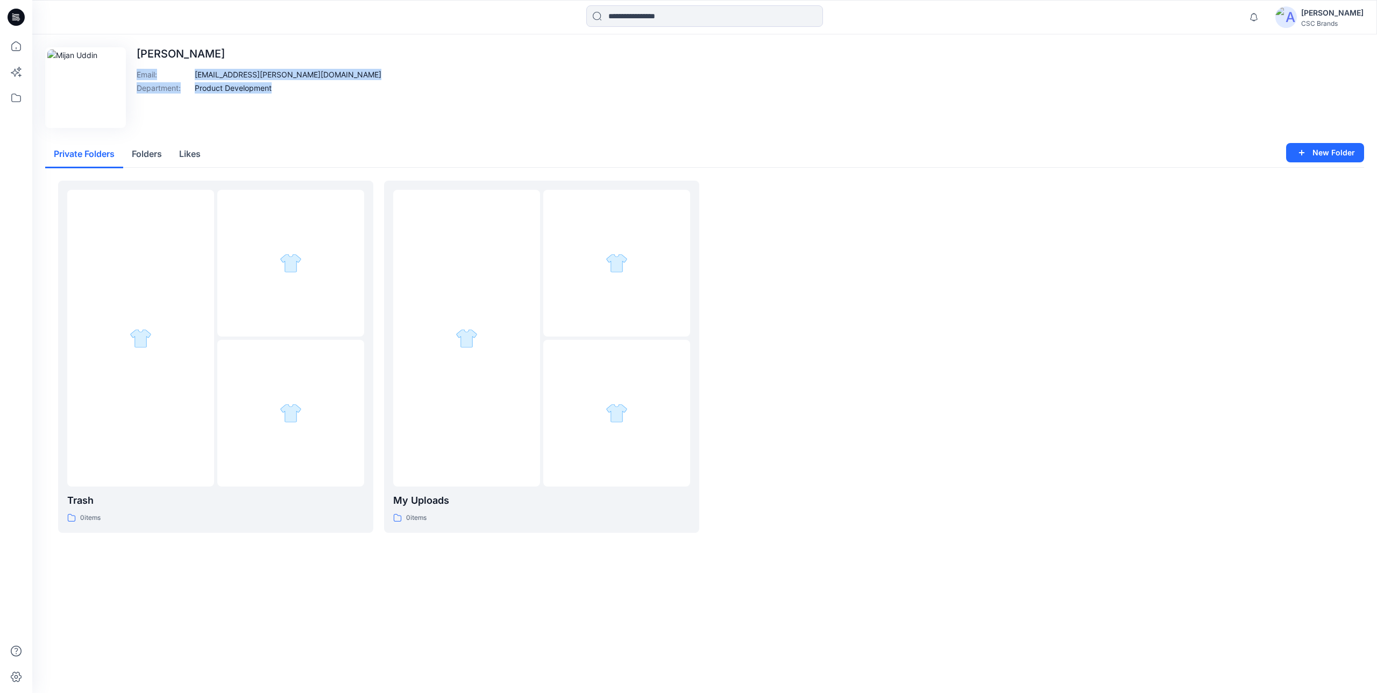
drag, startPoint x: 275, startPoint y: 91, endPoint x: 138, endPoint y: 72, distance: 139.1
click at [138, 72] on div "[PERSON_NAME] Email : [EMAIL_ADDRESS][PERSON_NAME][DOMAIN_NAME] Department : Pr…" at bounding box center [259, 87] width 245 height 81
drag, startPoint x: 138, startPoint y: 72, endPoint x: 230, endPoint y: 116, distance: 102.3
click at [228, 116] on div "[PERSON_NAME] Email : [EMAIL_ADDRESS][PERSON_NAME][DOMAIN_NAME] Department : Pr…" at bounding box center [259, 87] width 245 height 81
drag, startPoint x: 279, startPoint y: 91, endPoint x: 139, endPoint y: 75, distance: 141.4
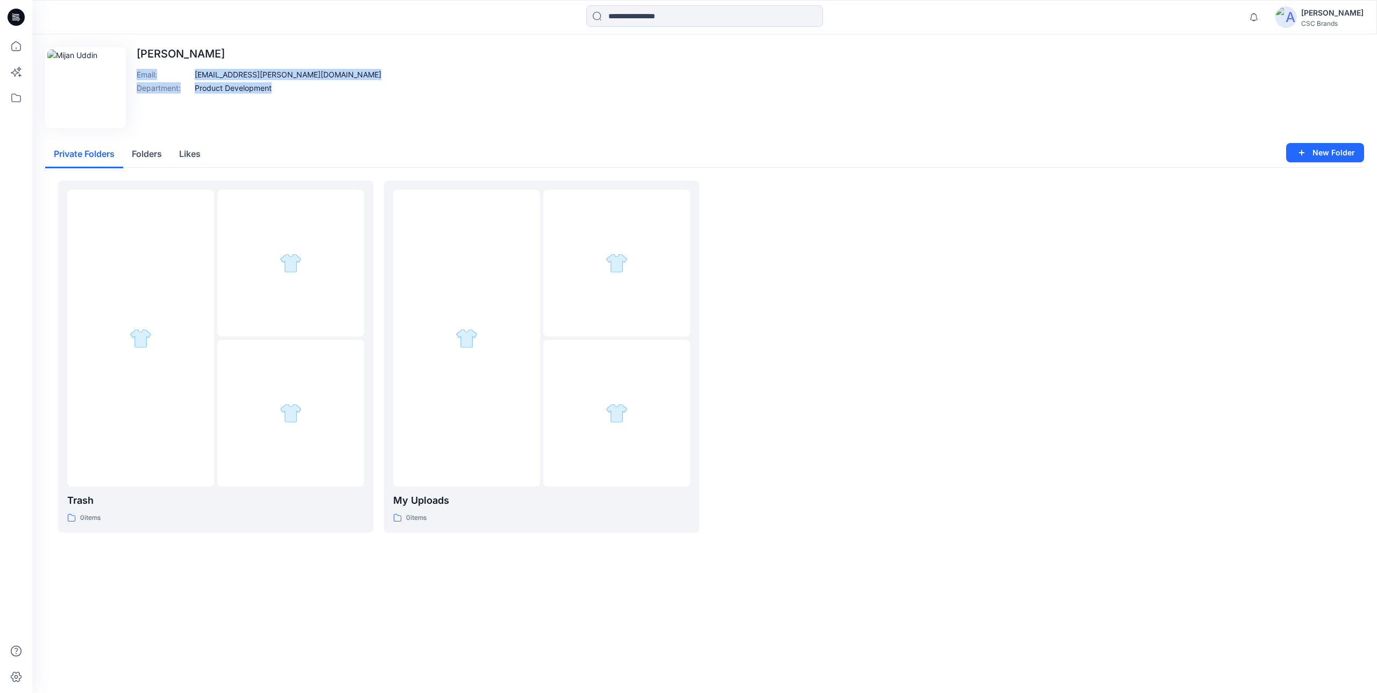
click at [139, 75] on div "[PERSON_NAME] Email : [EMAIL_ADDRESS][PERSON_NAME][DOMAIN_NAME] Department : Pr…" at bounding box center [259, 87] width 245 height 81
drag, startPoint x: 139, startPoint y: 75, endPoint x: 275, endPoint y: 90, distance: 137.5
click at [275, 90] on div "Edit Image [PERSON_NAME] Email : [EMAIL_ADDRESS][PERSON_NAME][DOMAIN_NAME] Depa…" at bounding box center [704, 87] width 1319 height 81
drag, startPoint x: 275, startPoint y: 90, endPoint x: 262, endPoint y: 126, distance: 39.0
click at [262, 126] on div "[PERSON_NAME] Email : [EMAIL_ADDRESS][PERSON_NAME][DOMAIN_NAME] Department : Pr…" at bounding box center [259, 87] width 245 height 81
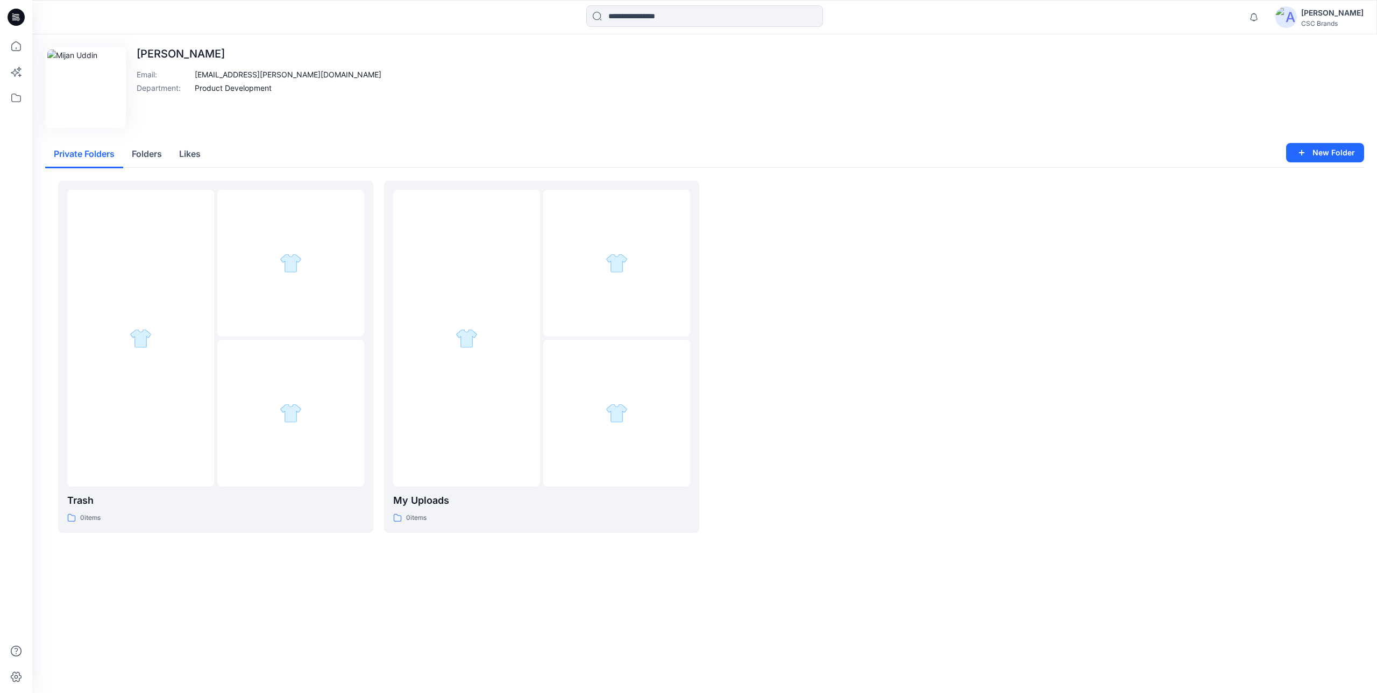
click at [157, 152] on button "Folders" at bounding box center [146, 154] width 47 height 27
click at [111, 146] on button "Private Folders" at bounding box center [84, 154] width 78 height 27
click at [190, 147] on button "Likes" at bounding box center [190, 154] width 39 height 27
click at [93, 149] on button "Private Folders" at bounding box center [84, 154] width 78 height 27
drag, startPoint x: 12, startPoint y: 47, endPoint x: 32, endPoint y: 67, distance: 27.4
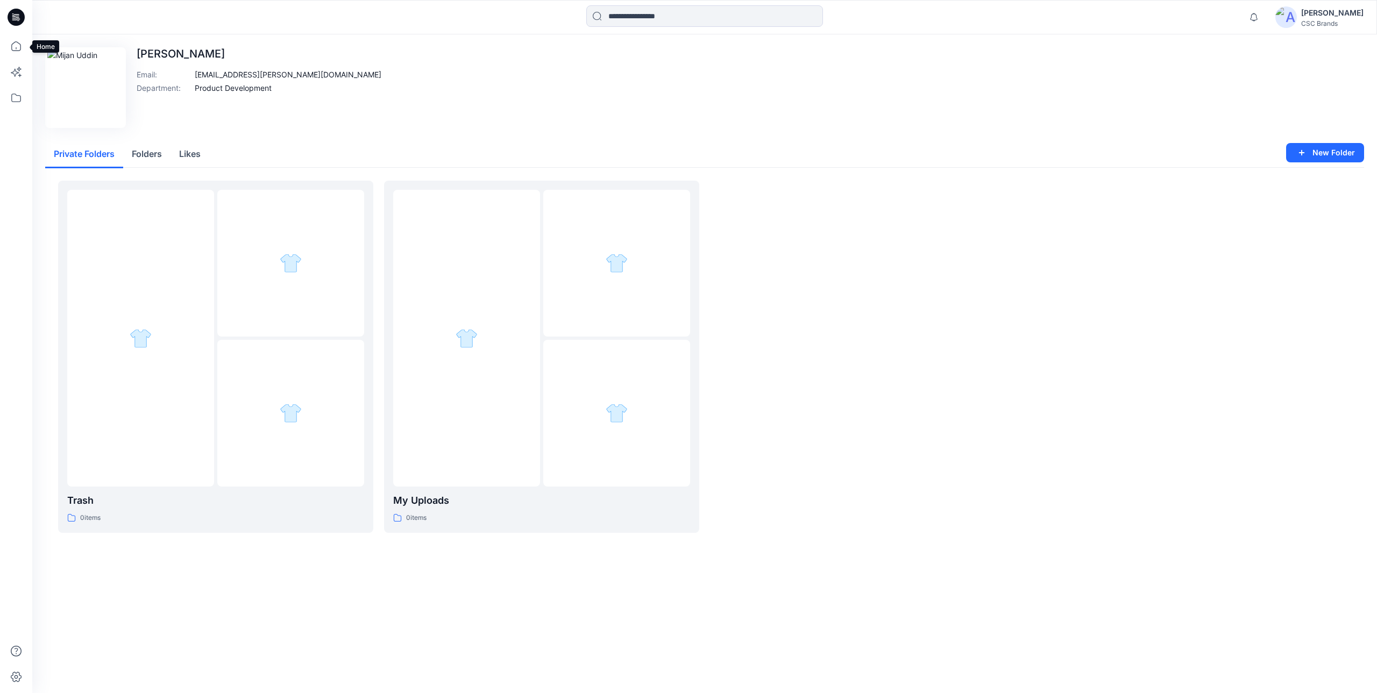
click at [12, 47] on icon at bounding box center [16, 46] width 24 height 24
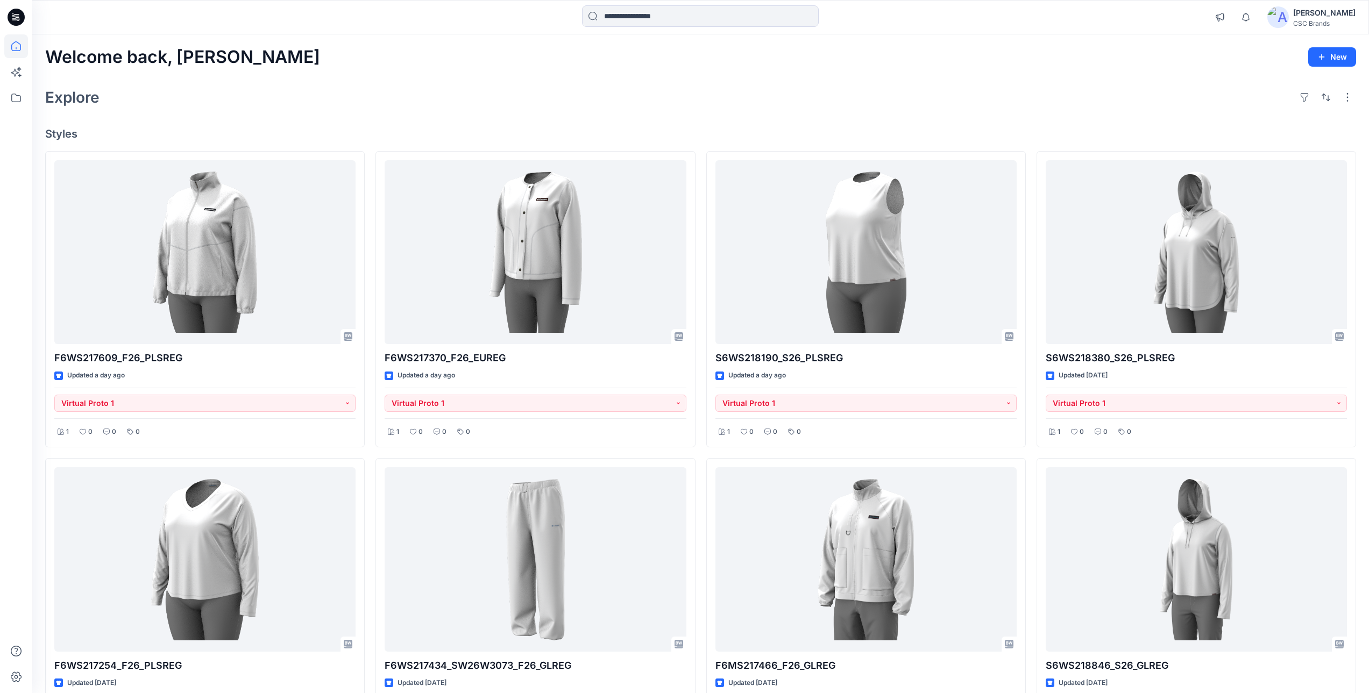
click at [384, 127] on h4 "Styles" at bounding box center [700, 133] width 1311 height 13
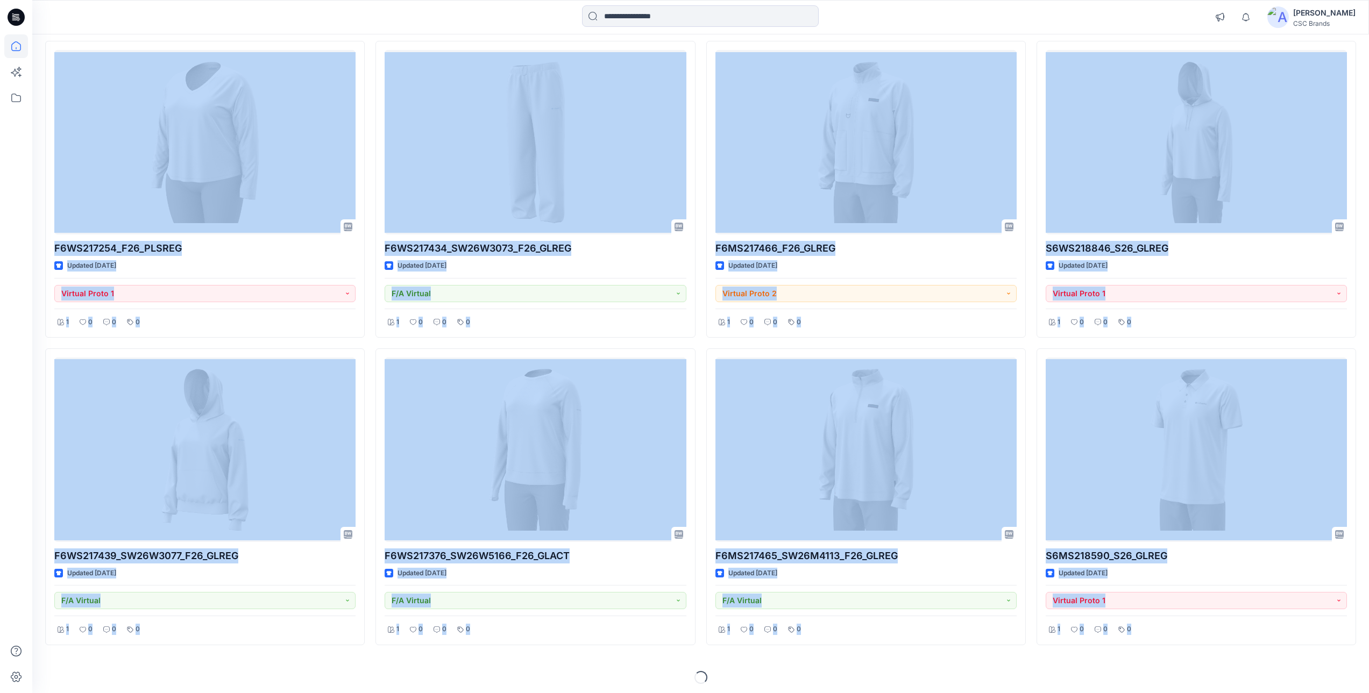
scroll to position [421, 0]
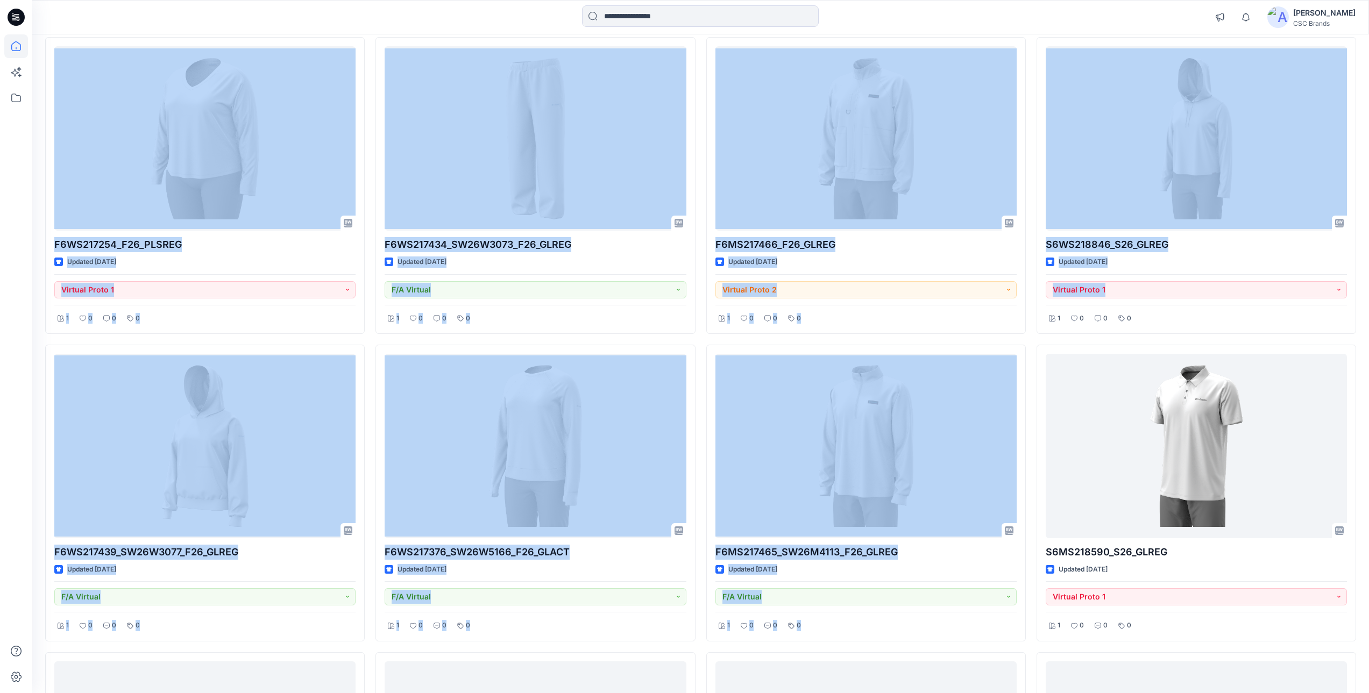
drag, startPoint x: 368, startPoint y: 136, endPoint x: 1369, endPoint y: 295, distance: 1013.2
click at [1369, 295] on div "Welcome back, Mijan New Explore Styles F6WS217609_F26_PLSREG Updated a day ago …" at bounding box center [700, 614] width 1337 height 2003
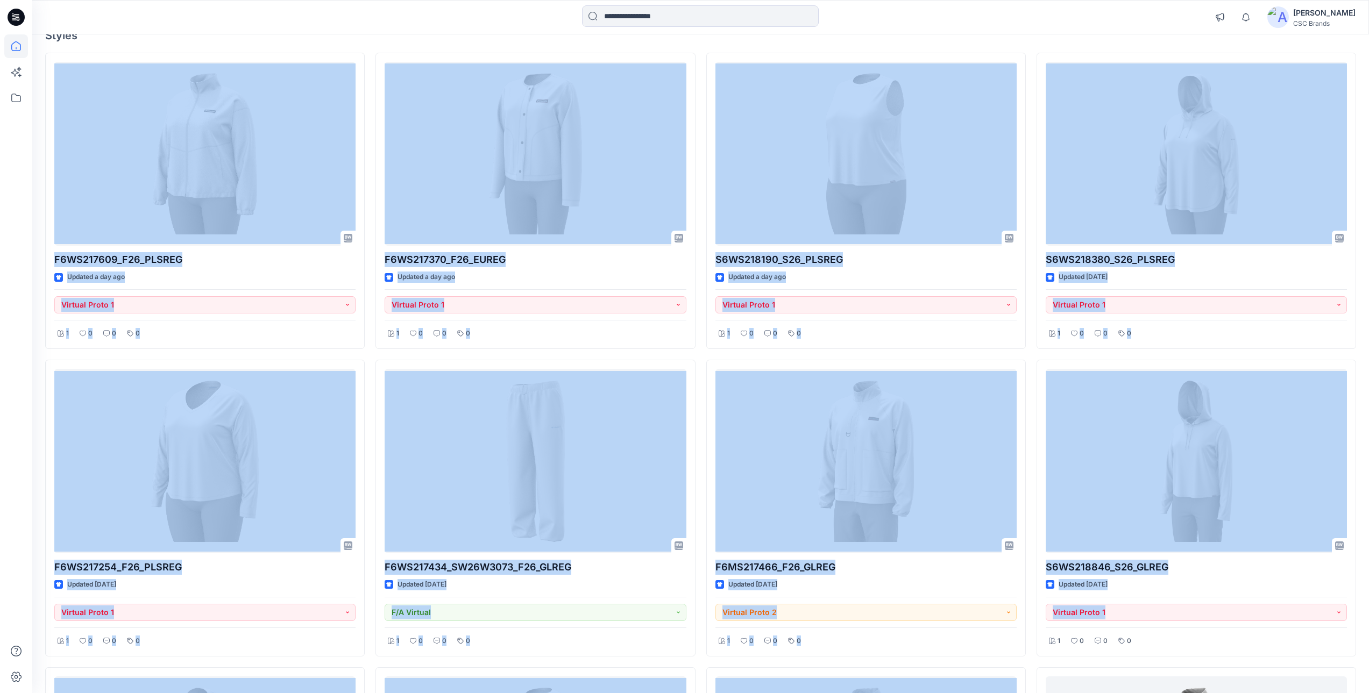
scroll to position [0, 0]
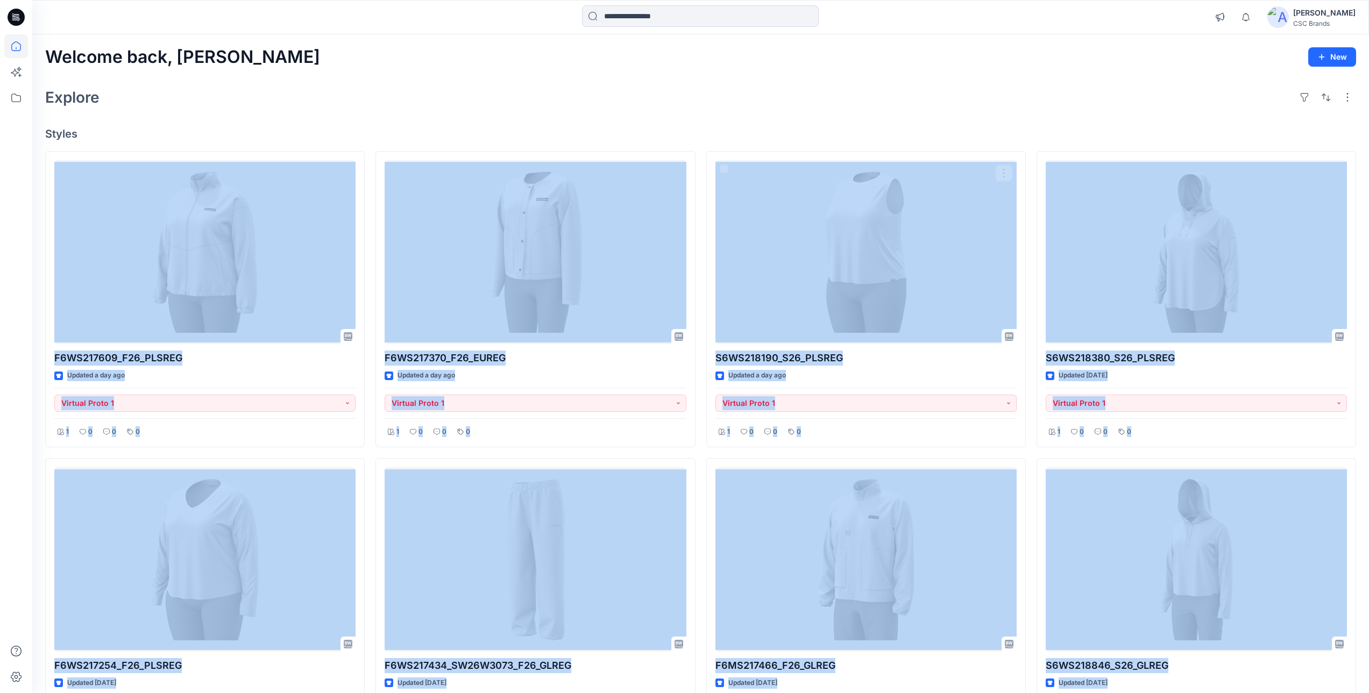
click at [793, 137] on h4 "Styles" at bounding box center [700, 133] width 1311 height 13
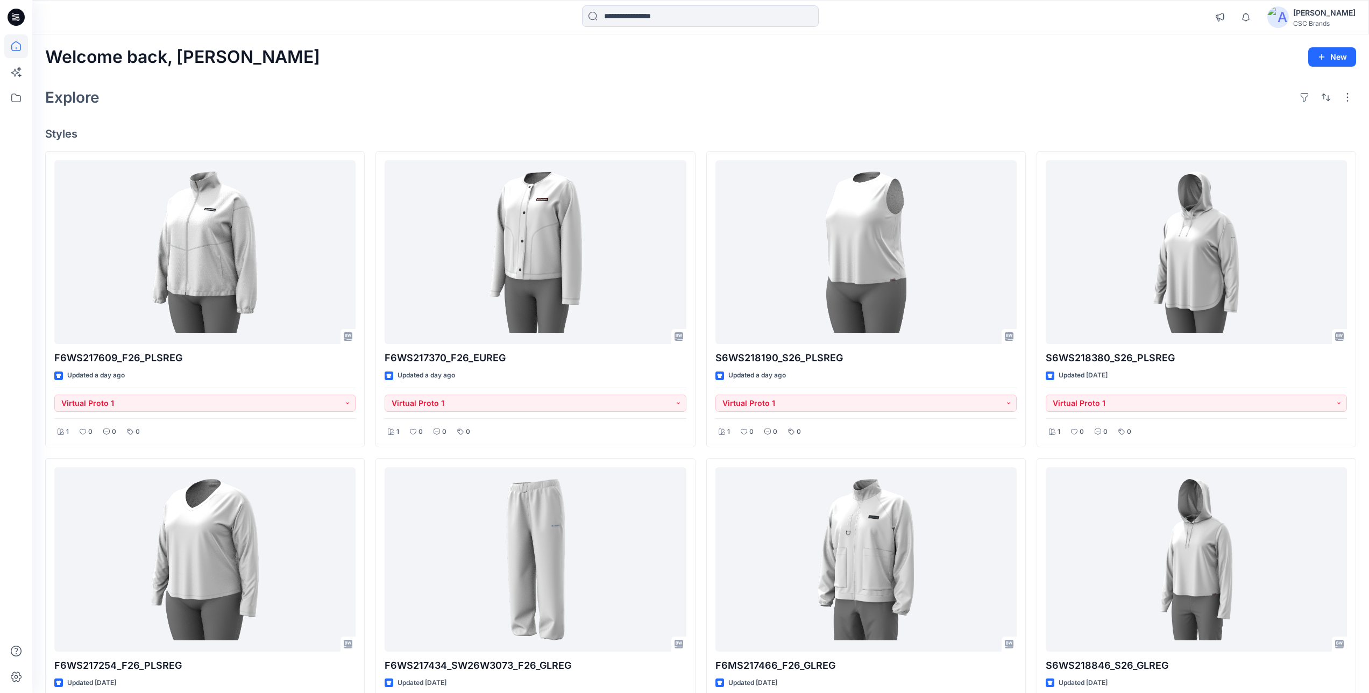
drag, startPoint x: 442, startPoint y: 89, endPoint x: 433, endPoint y: 97, distance: 12.6
click at [444, 91] on div "Explore" at bounding box center [700, 97] width 1311 height 26
drag, startPoint x: 45, startPoint y: 53, endPoint x: 264, endPoint y: 68, distance: 220.0
drag, startPoint x: 264, startPoint y: 68, endPoint x: 284, endPoint y: 83, distance: 24.5
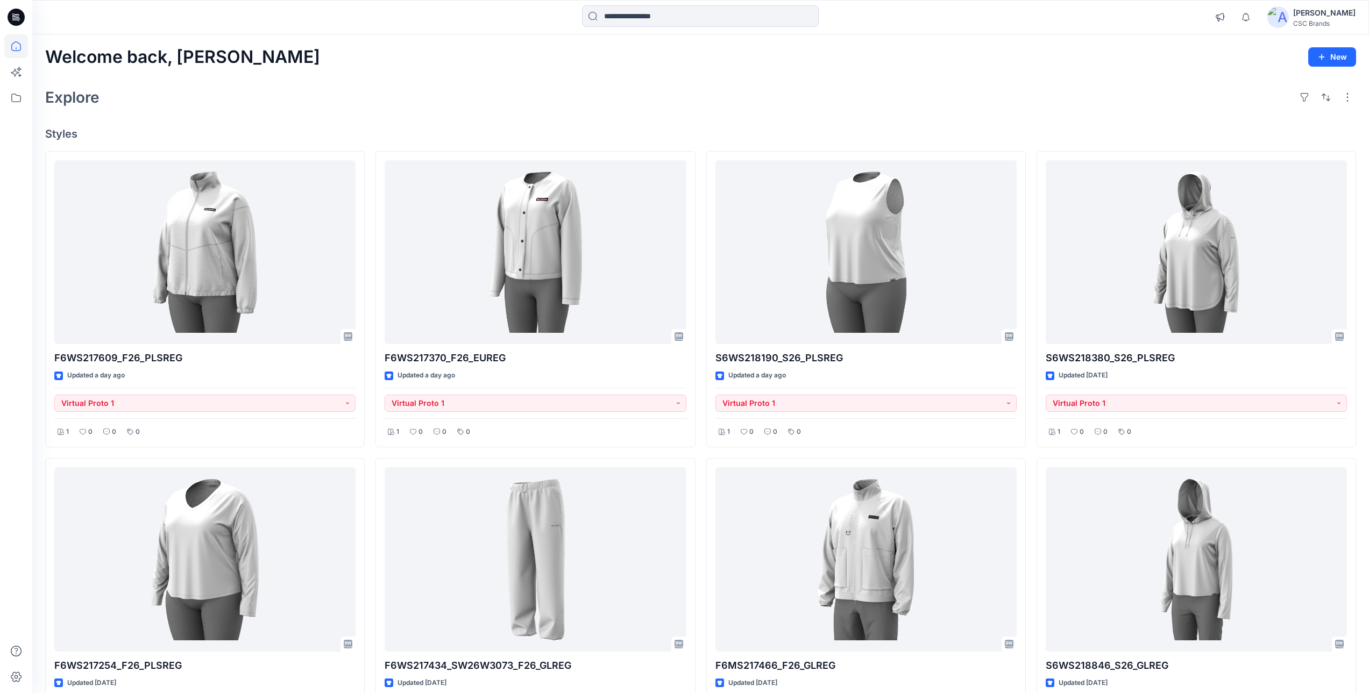
drag, startPoint x: 47, startPoint y: 57, endPoint x: 234, endPoint y: 60, distance: 186.7
click at [234, 60] on div "Welcome back, Mijan New" at bounding box center [700, 57] width 1311 height 20
drag, startPoint x: 234, startPoint y: 60, endPoint x: 274, endPoint y: 106, distance: 61.0
click at [280, 109] on div "Explore" at bounding box center [700, 97] width 1311 height 26
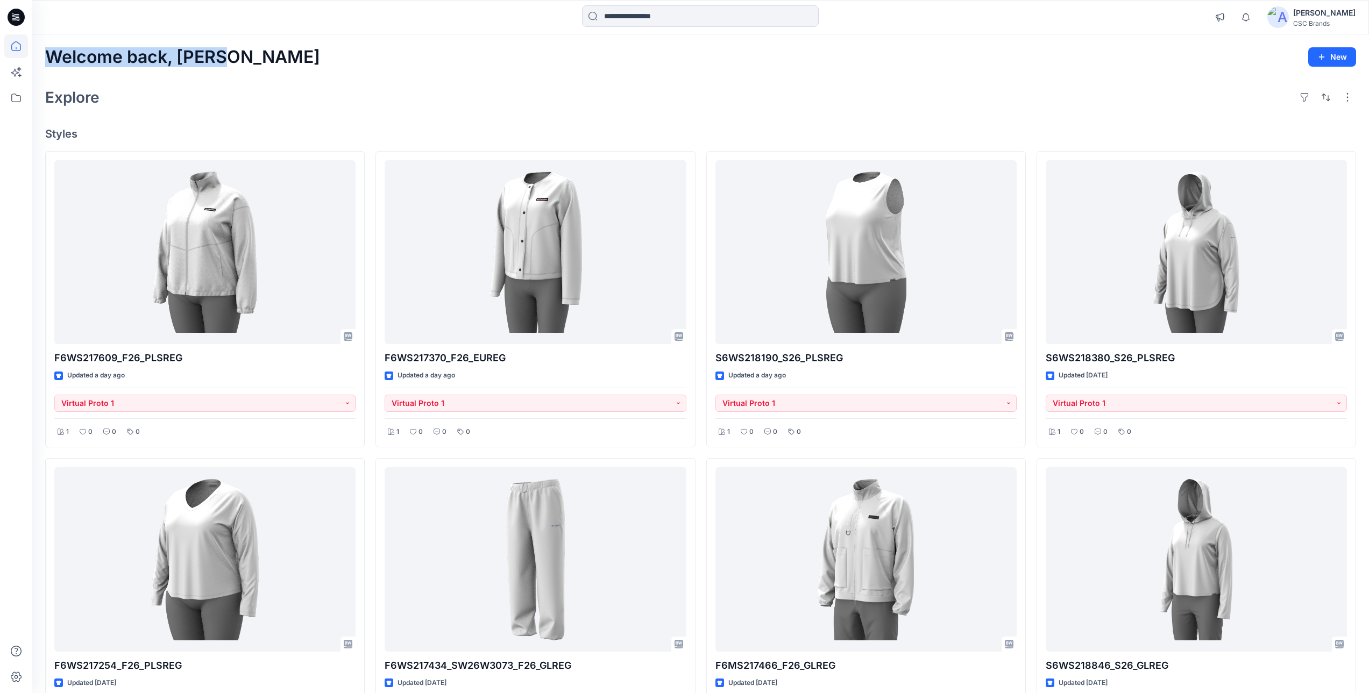
drag, startPoint x: 221, startPoint y: 62, endPoint x: 41, endPoint y: 54, distance: 179.9
drag, startPoint x: 41, startPoint y: 54, endPoint x: 391, endPoint y: 107, distance: 353.6
click at [389, 107] on div "Explore" at bounding box center [700, 97] width 1311 height 26
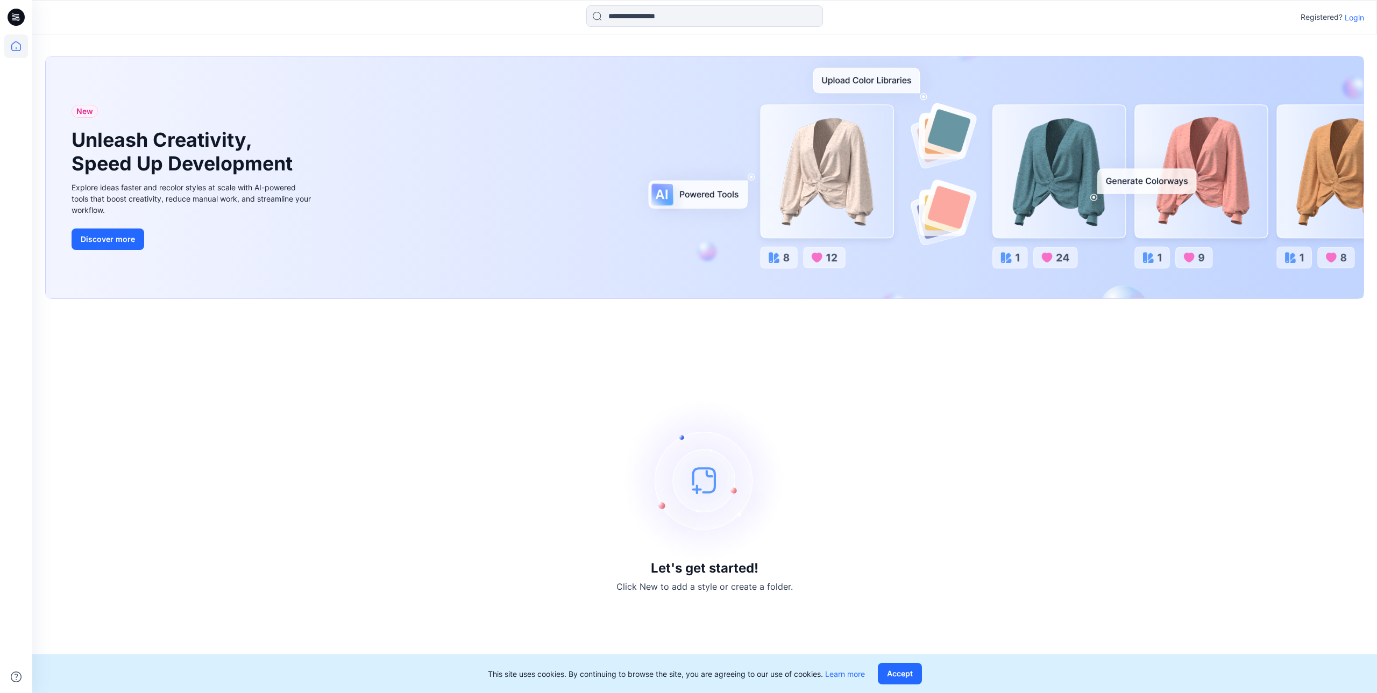
click at [1353, 19] on p "Login" at bounding box center [1354, 17] width 19 height 11
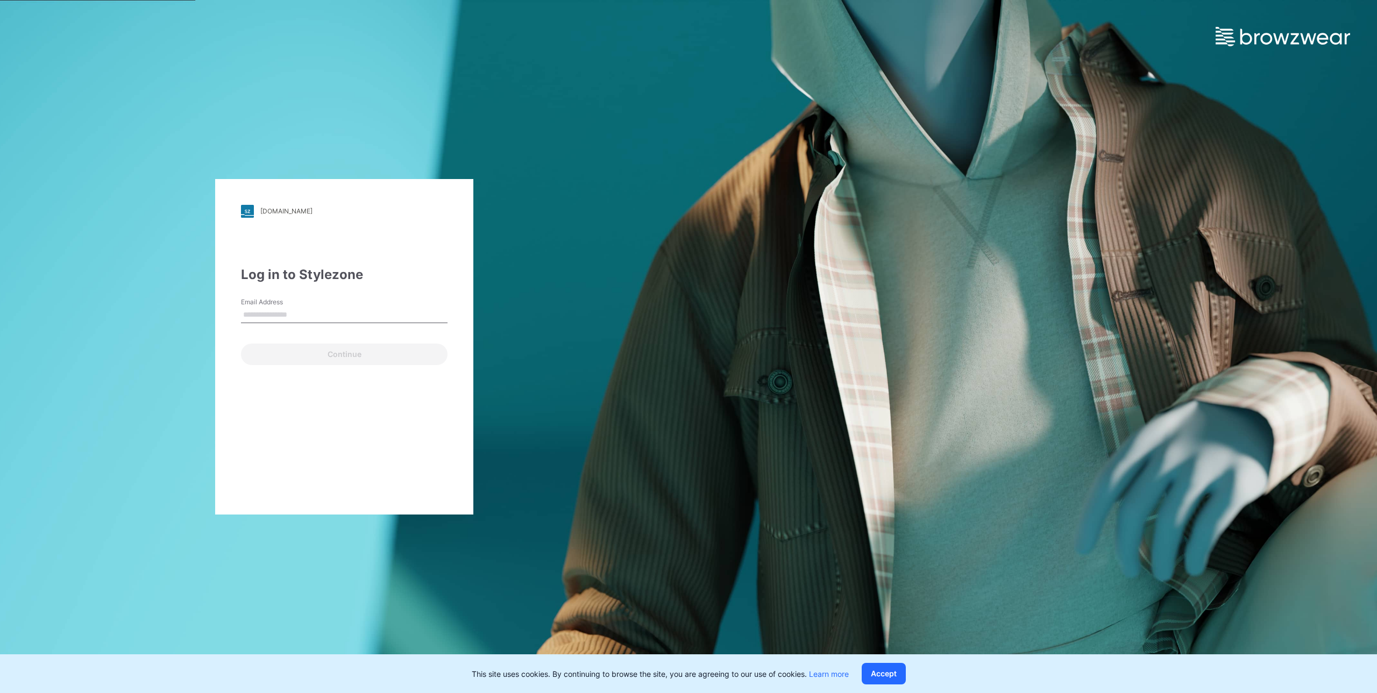
click at [297, 311] on input "Email Address" at bounding box center [344, 315] width 207 height 16
type input "**********"
click at [317, 354] on button "Continue" at bounding box center [344, 355] width 207 height 22
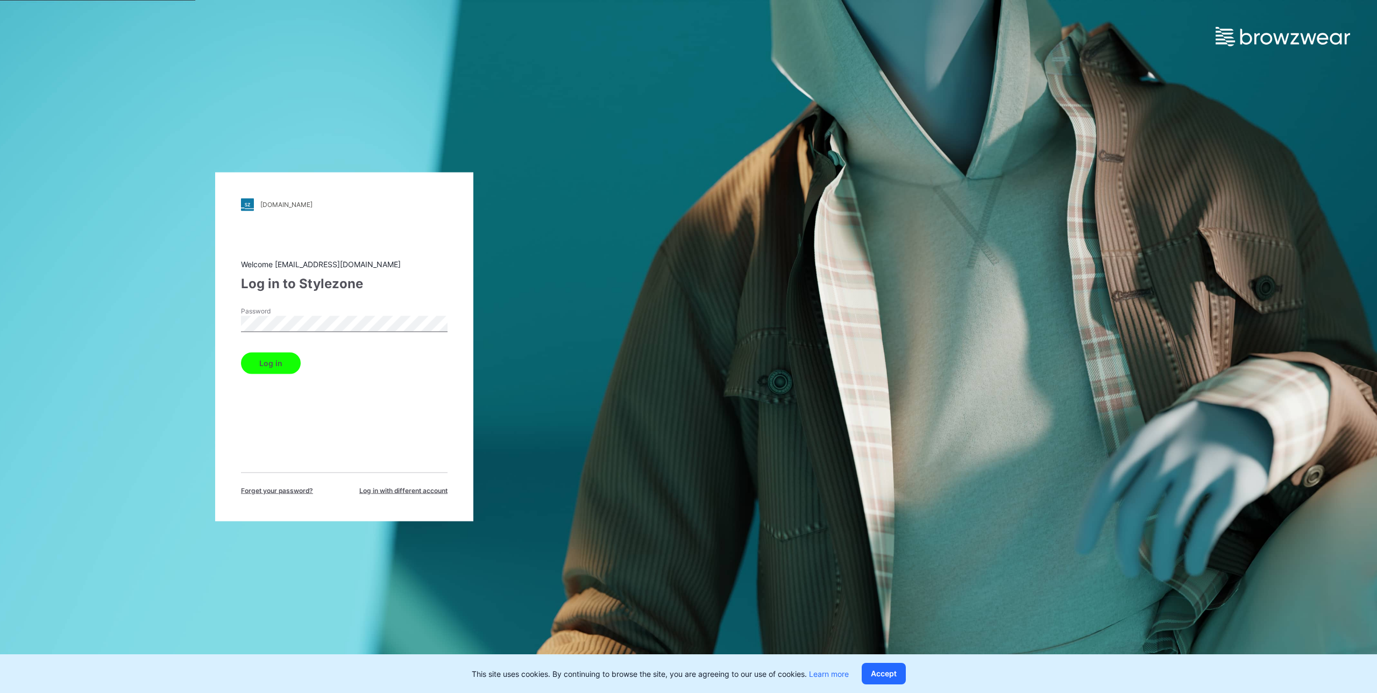
click at [274, 370] on button "Log in" at bounding box center [271, 363] width 60 height 22
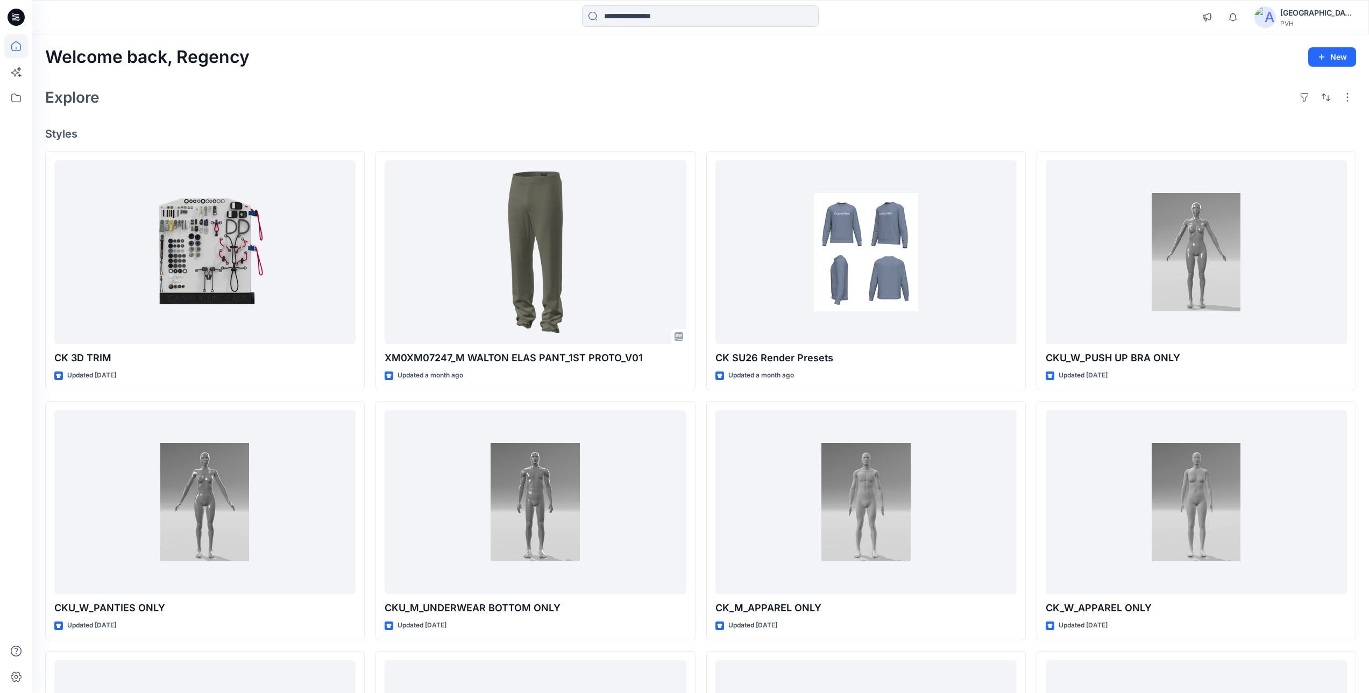
click at [1324, 17] on div "Regency Kenpark" at bounding box center [1317, 12] width 75 height 13
click at [1244, 100] on div "Profile" at bounding box center [1275, 100] width 157 height 20
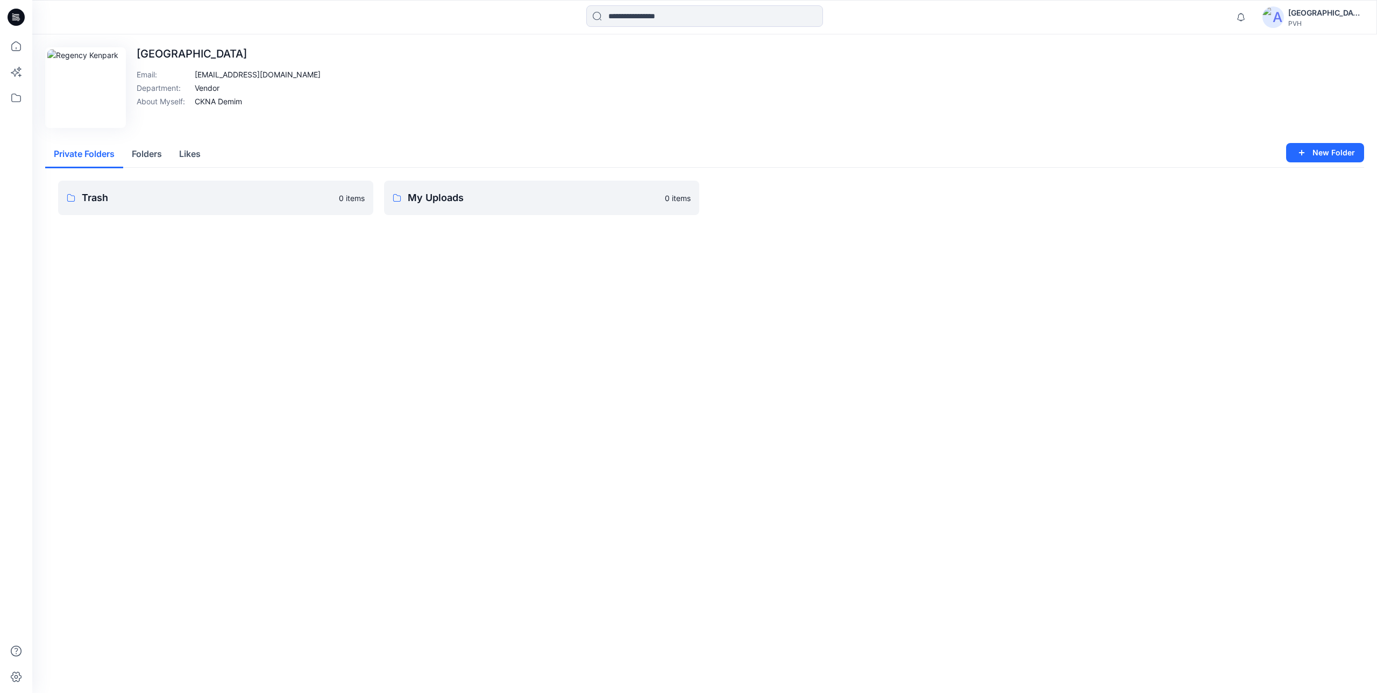
click at [143, 153] on button "Folders" at bounding box center [146, 154] width 47 height 27
click at [275, 200] on p "PVH ASSETS" at bounding box center [205, 197] width 247 height 15
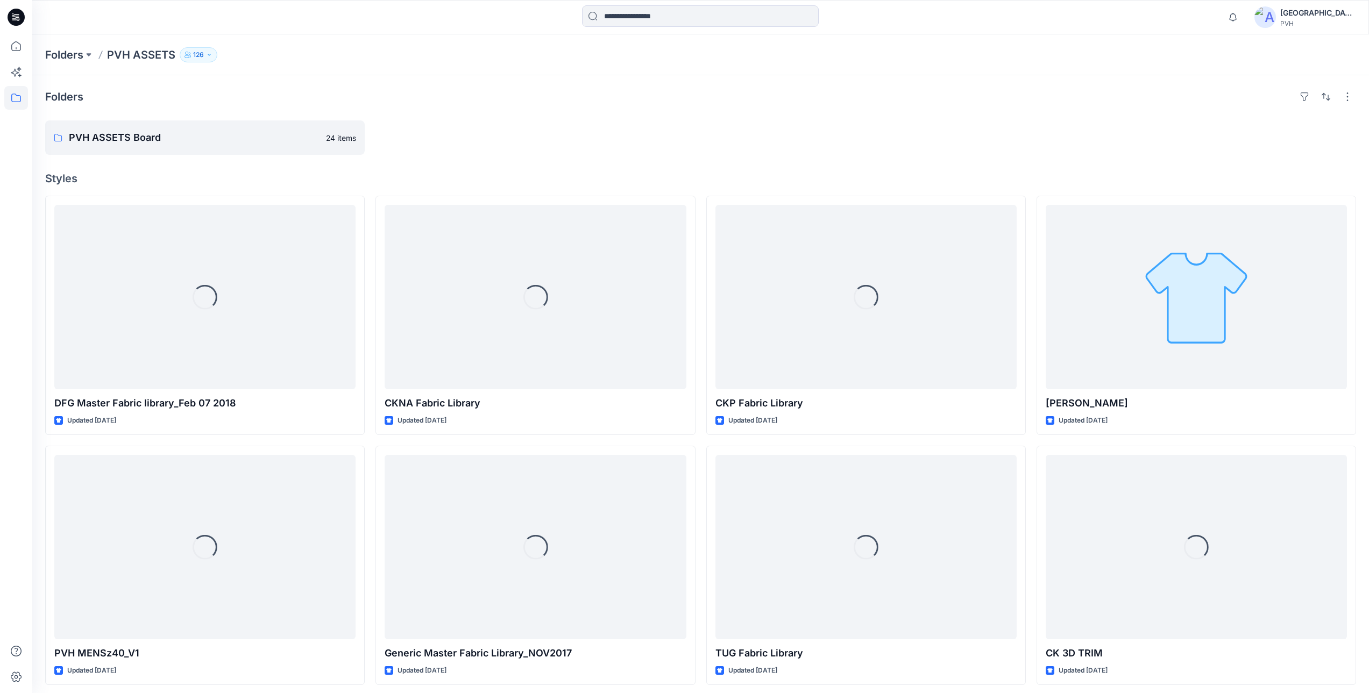
click at [1298, 17] on div "Regency Kenpark" at bounding box center [1317, 12] width 75 height 13
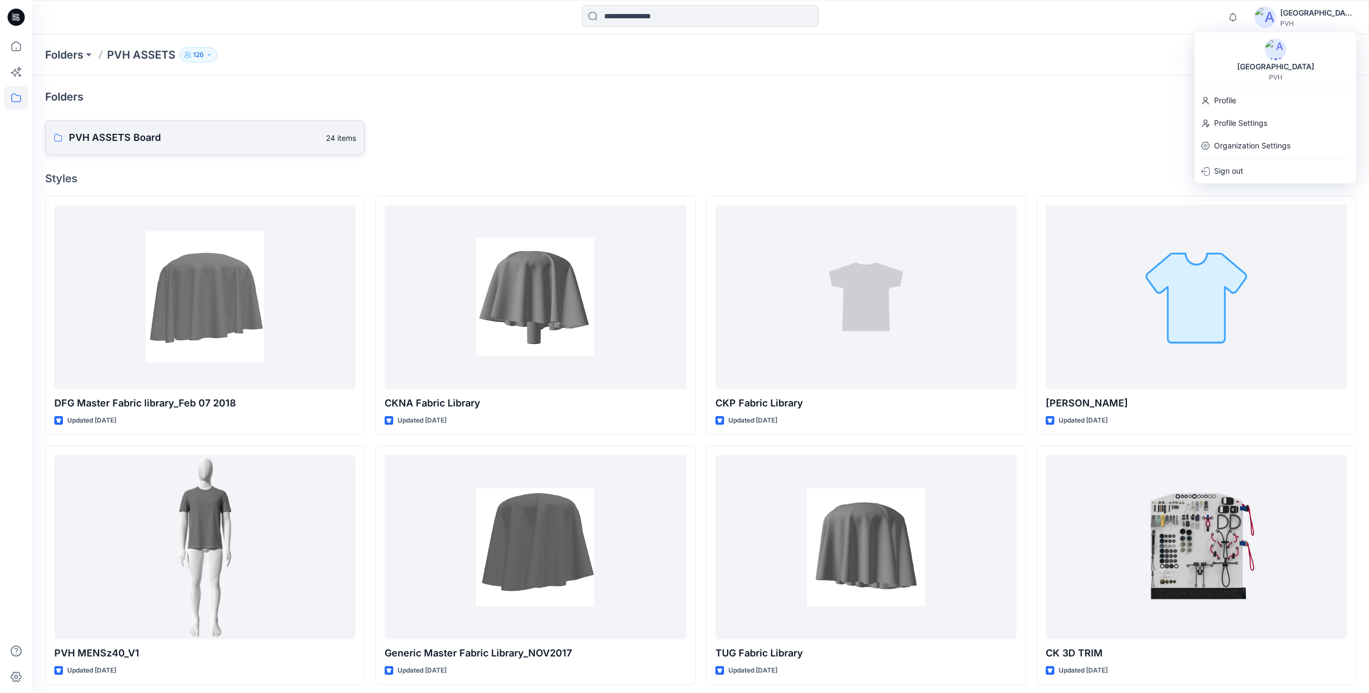
click at [254, 140] on p "PVH ASSETS Board" at bounding box center [194, 137] width 251 height 15
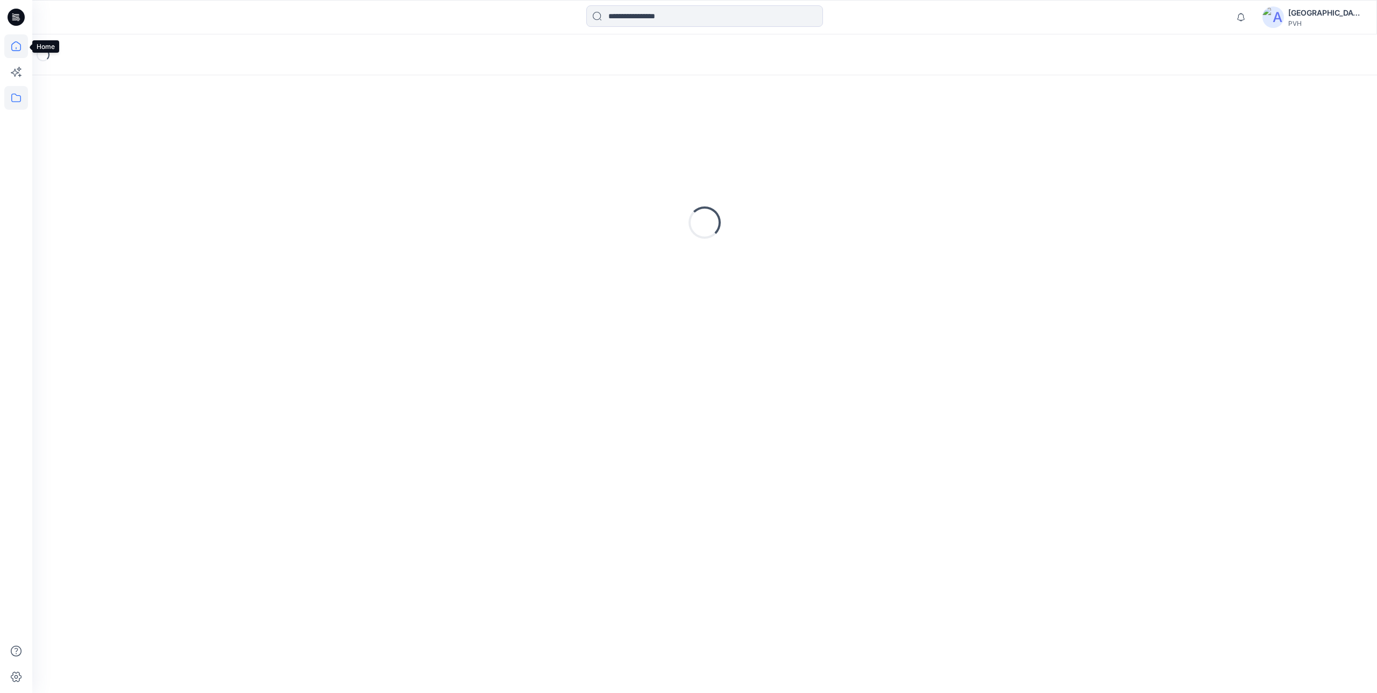
click at [22, 44] on icon at bounding box center [16, 46] width 24 height 24
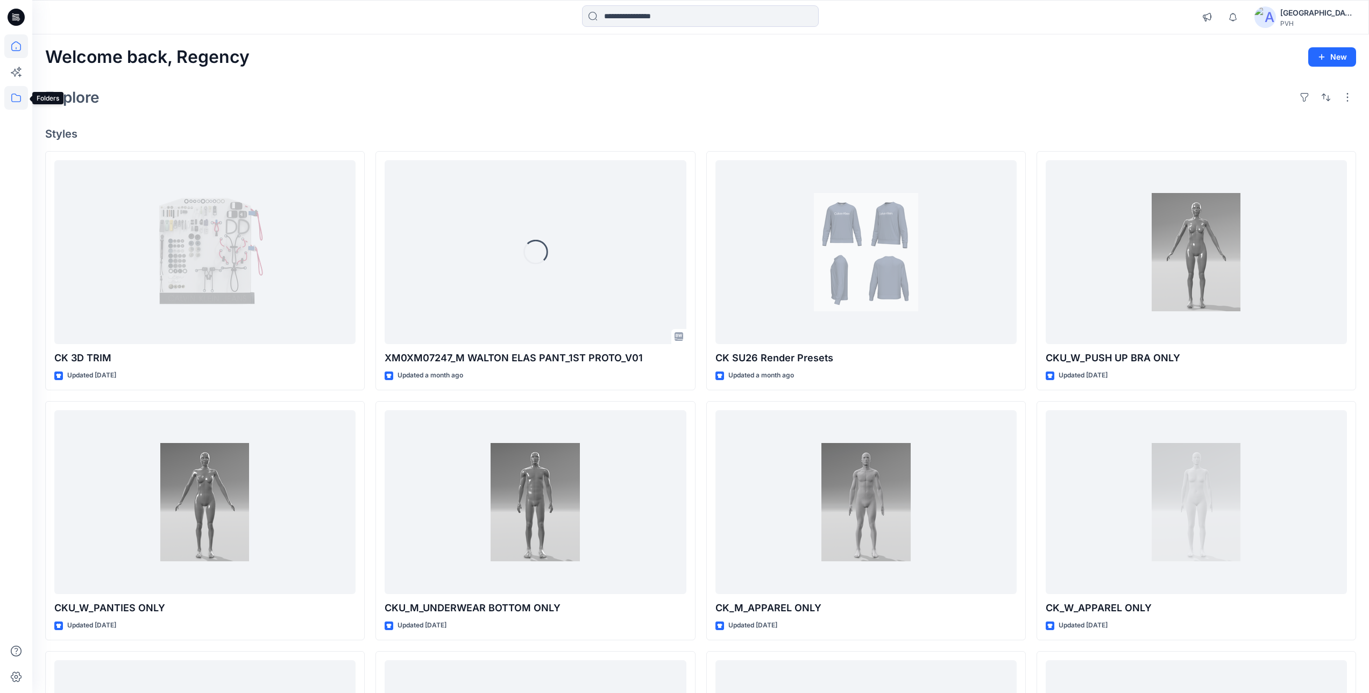
click at [15, 97] on icon at bounding box center [16, 98] width 24 height 24
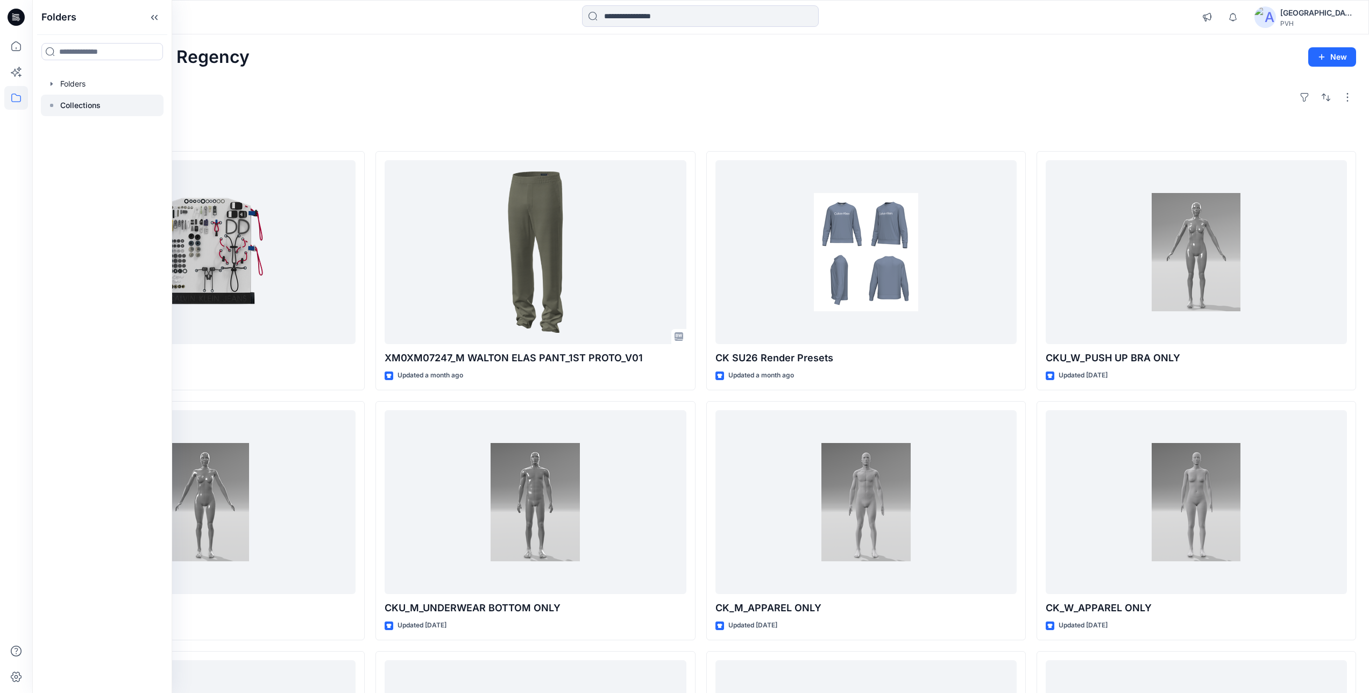
click at [51, 105] on rect at bounding box center [51, 105] width 3 height 3
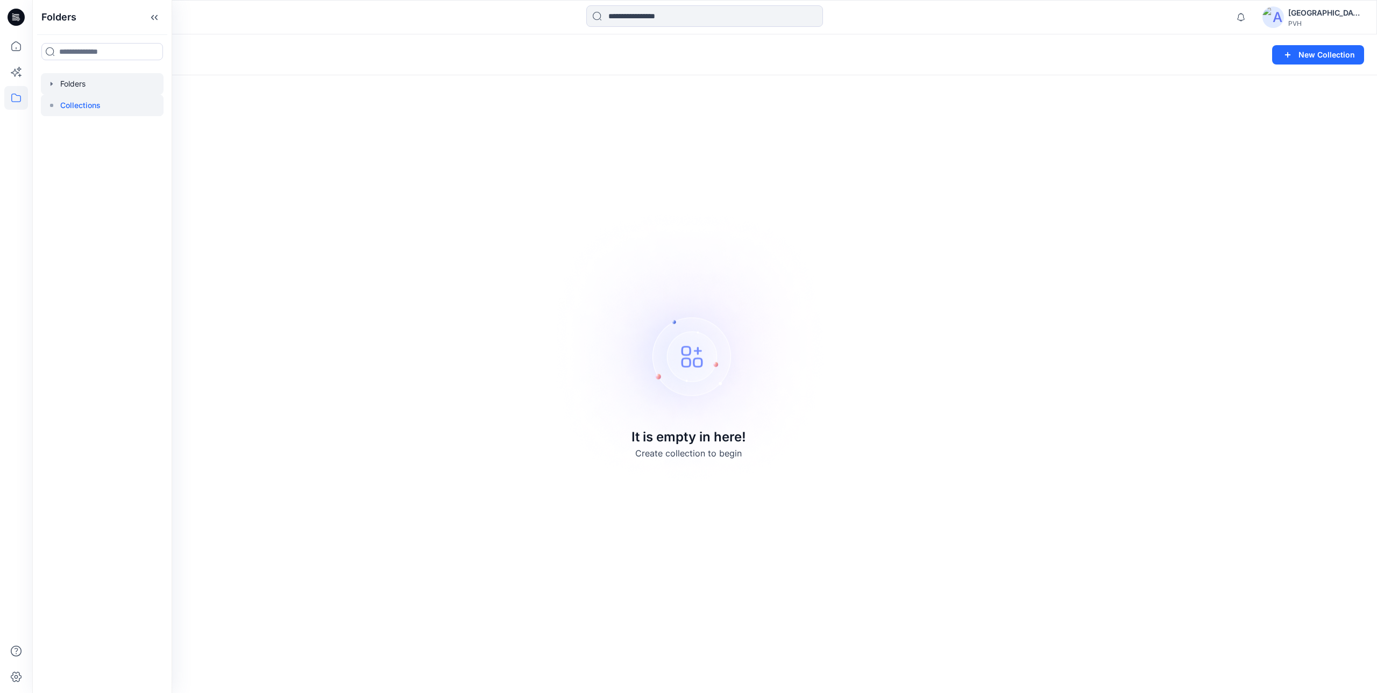
click at [53, 84] on icon "button" at bounding box center [52, 84] width 2 height 4
click at [60, 105] on icon "button" at bounding box center [62, 105] width 9 height 9
click at [74, 124] on icon "button" at bounding box center [73, 127] width 9 height 9
click at [105, 147] on p "CK SU26 VENDOR ASSETS" at bounding box center [142, 148] width 98 height 13
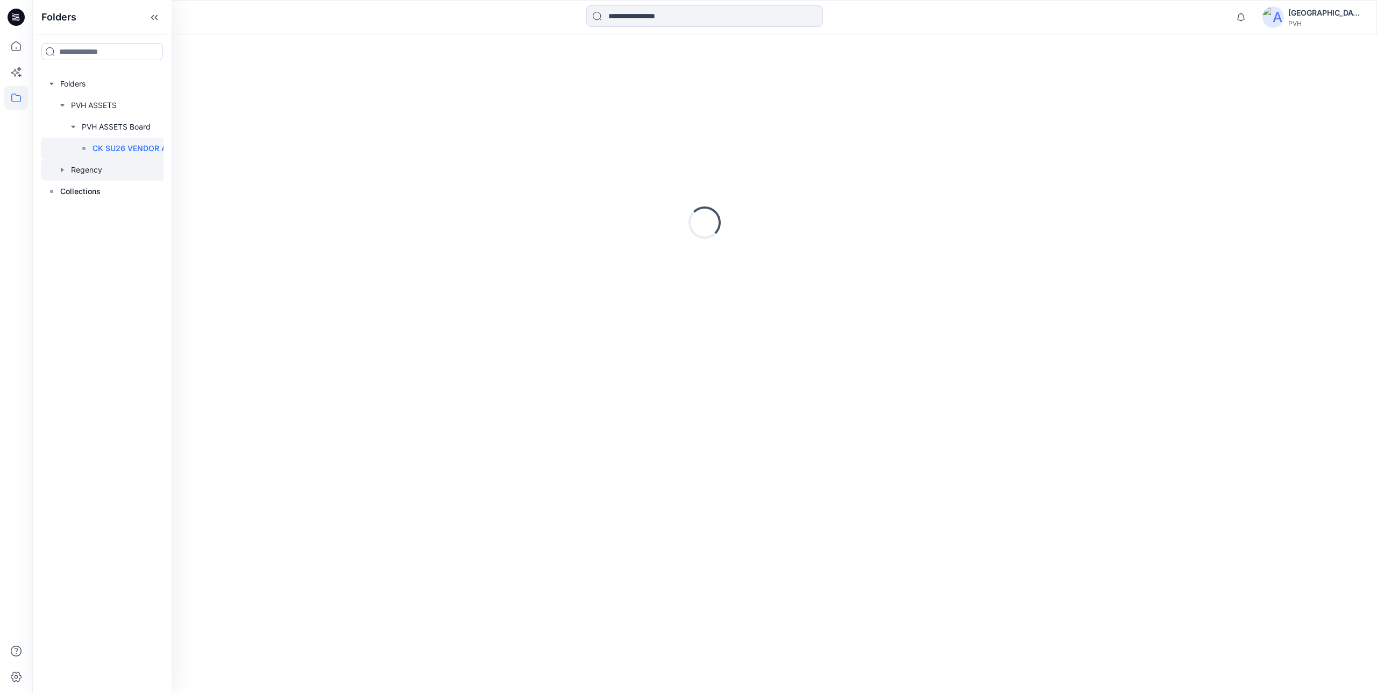
click at [65, 170] on icon "button" at bounding box center [62, 170] width 9 height 9
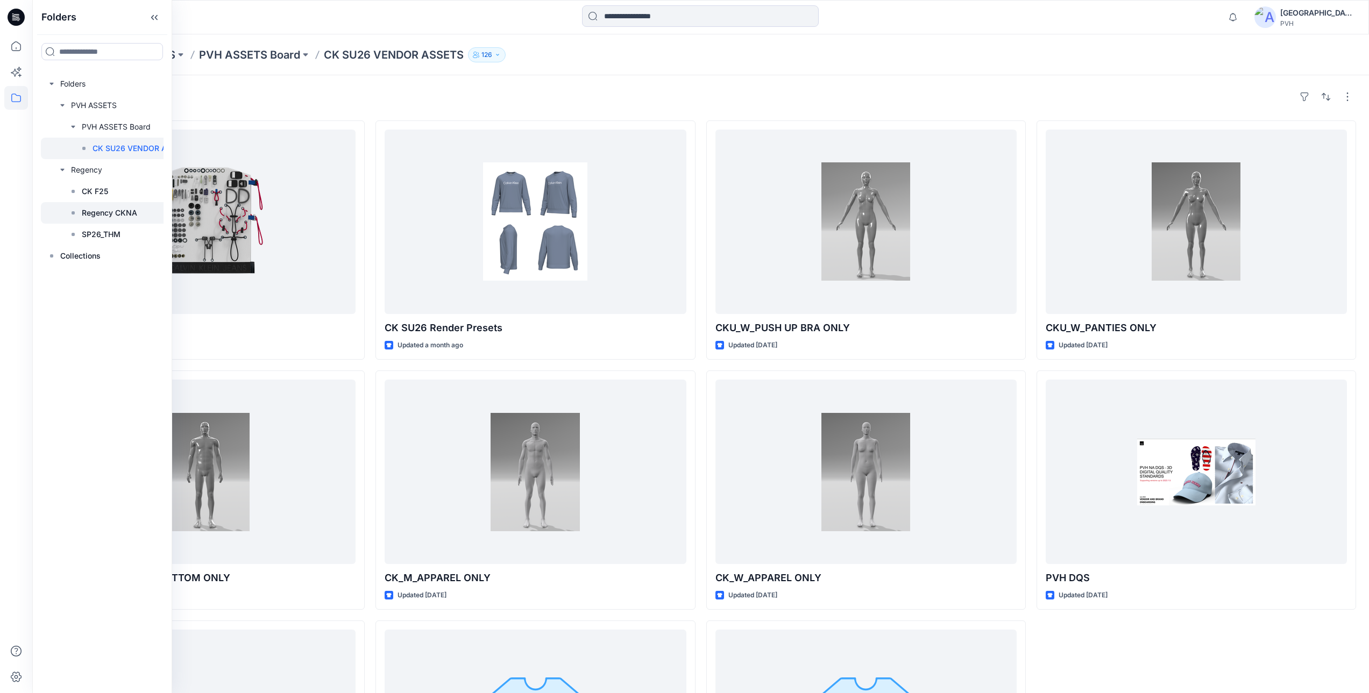
click at [122, 215] on p "Regency CKNA" at bounding box center [109, 213] width 55 height 13
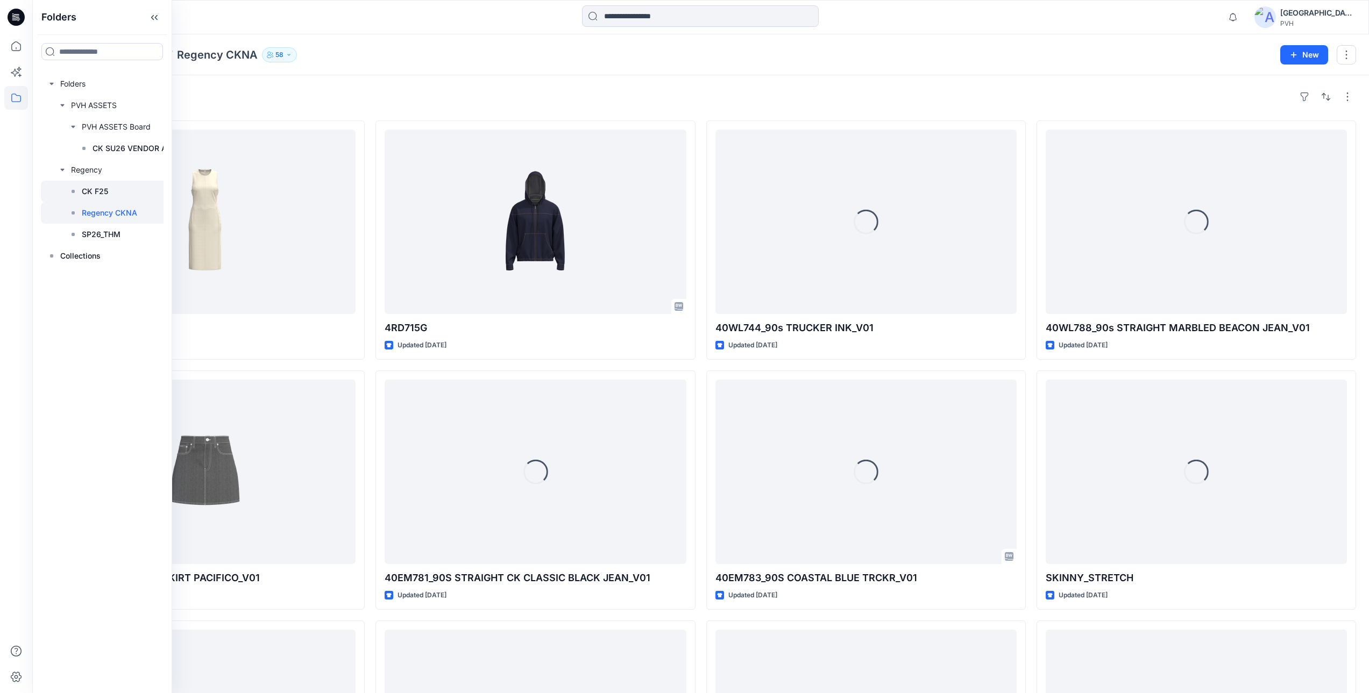
click at [112, 194] on div at bounding box center [119, 192] width 156 height 22
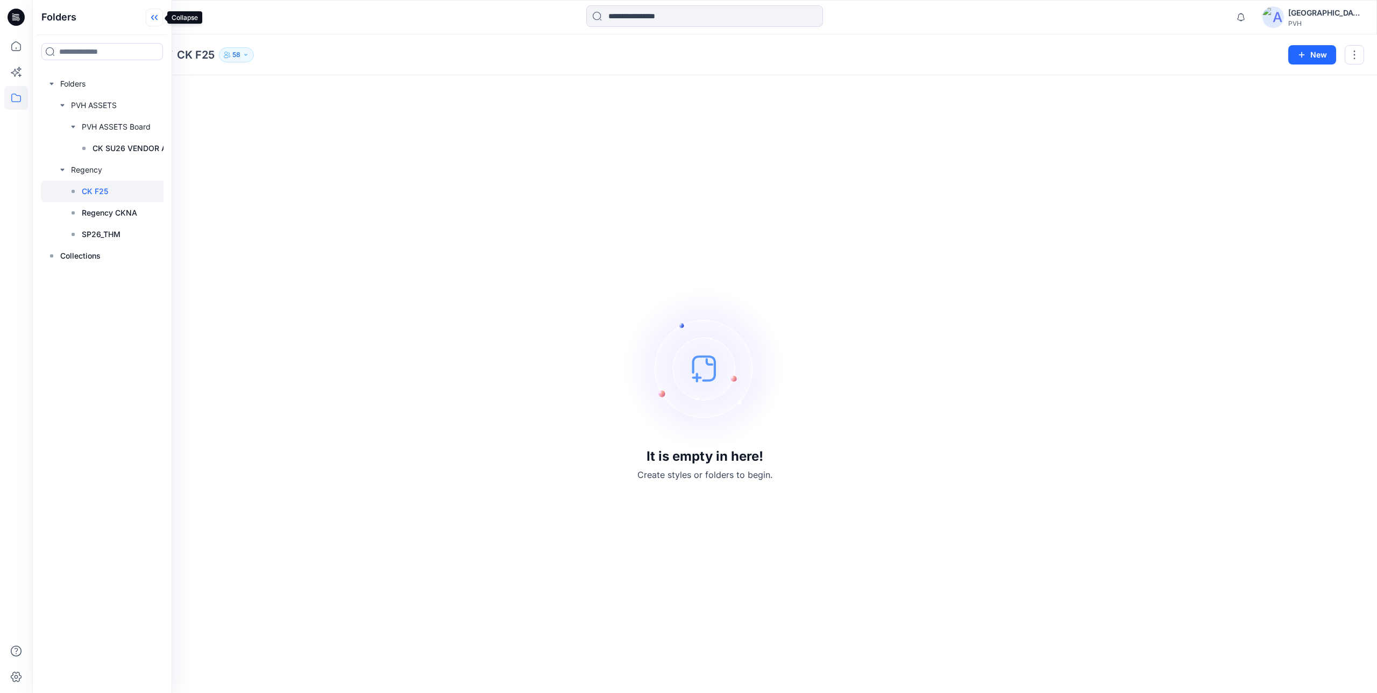
click at [156, 17] on icon at bounding box center [156, 17] width 3 height 5
